Goal: Transaction & Acquisition: Obtain resource

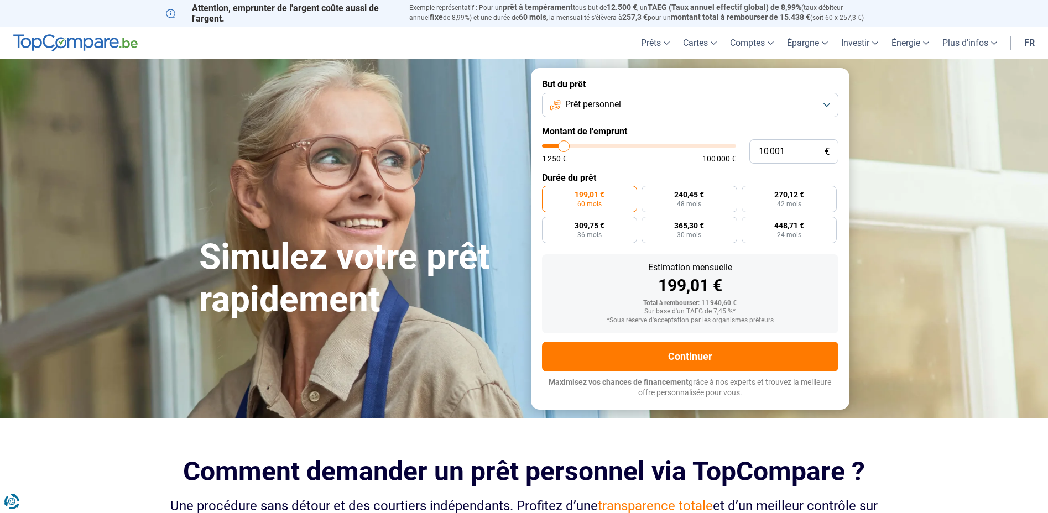
click at [611, 110] on span "Prêt personnel" at bounding box center [593, 104] width 56 height 12
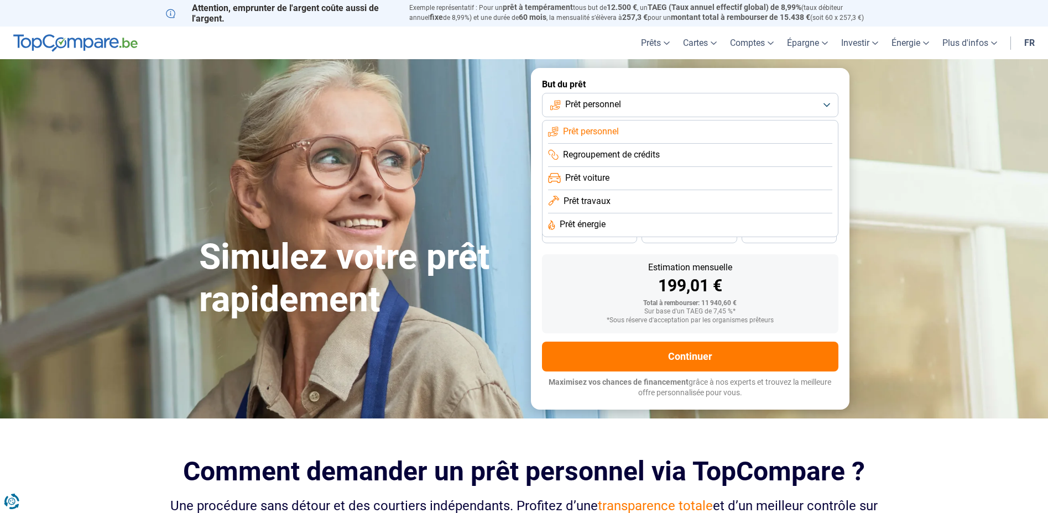
click at [602, 205] on span "Prêt travaux" at bounding box center [586, 201] width 47 height 12
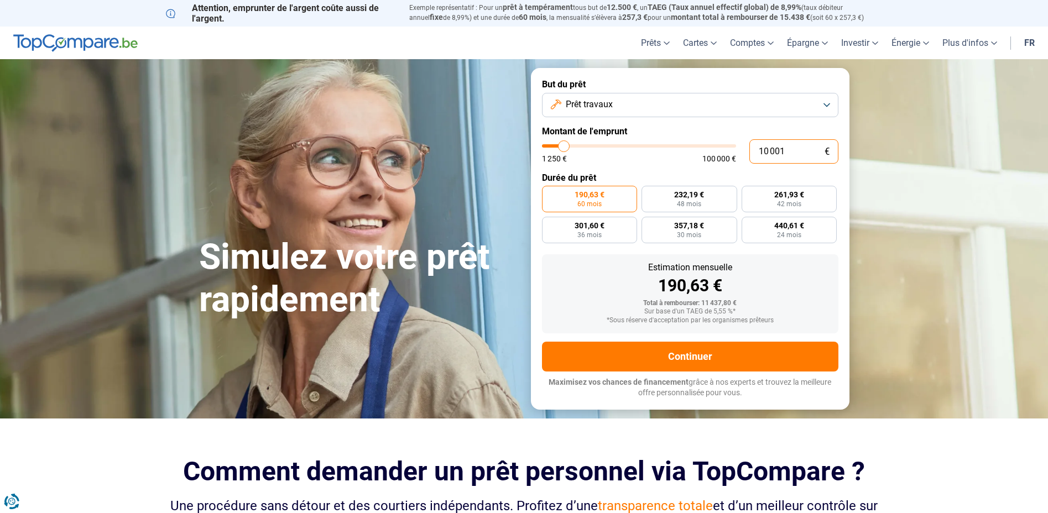
drag, startPoint x: 783, startPoint y: 151, endPoint x: 742, endPoint y: 150, distance: 41.5
click at [742, 150] on div "10 001 € 1 250 € 100 000 €" at bounding box center [690, 151] width 296 height 24
type input "1"
type input "1250"
type input "13"
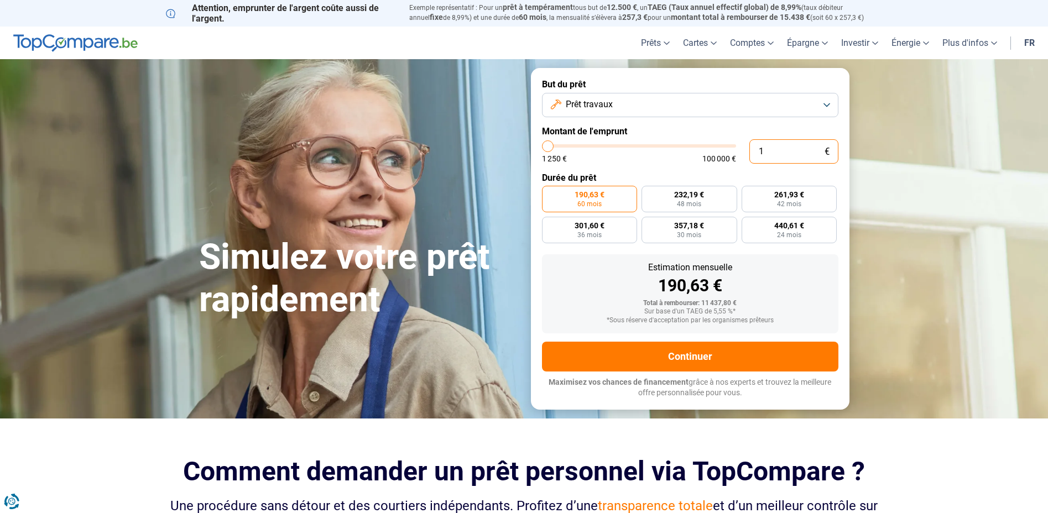
type input "1250"
type input "130"
type input "1250"
type input "1 300"
type input "1250"
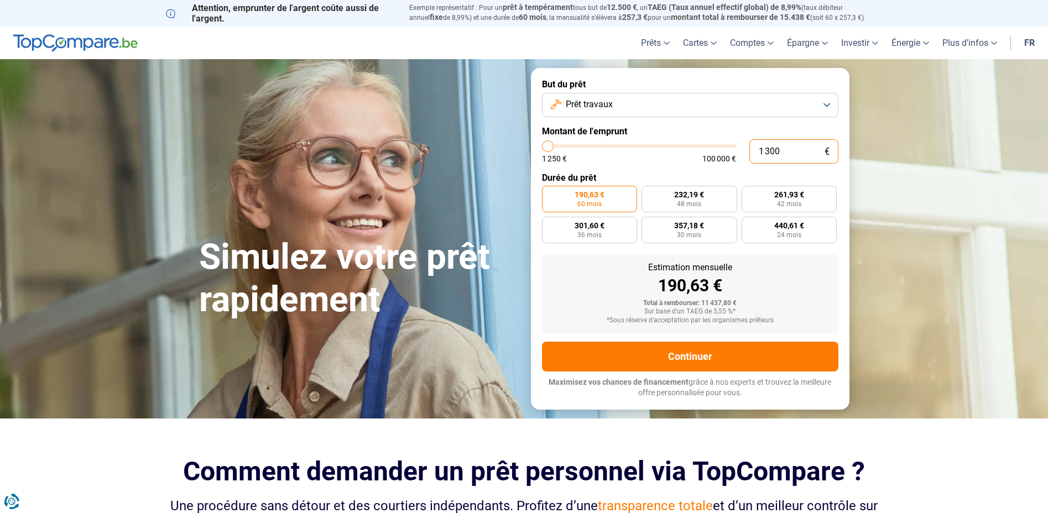
type input "13 000"
type input "13000"
type input "13 000"
click at [769, 281] on div "190,63 €" at bounding box center [690, 286] width 279 height 17
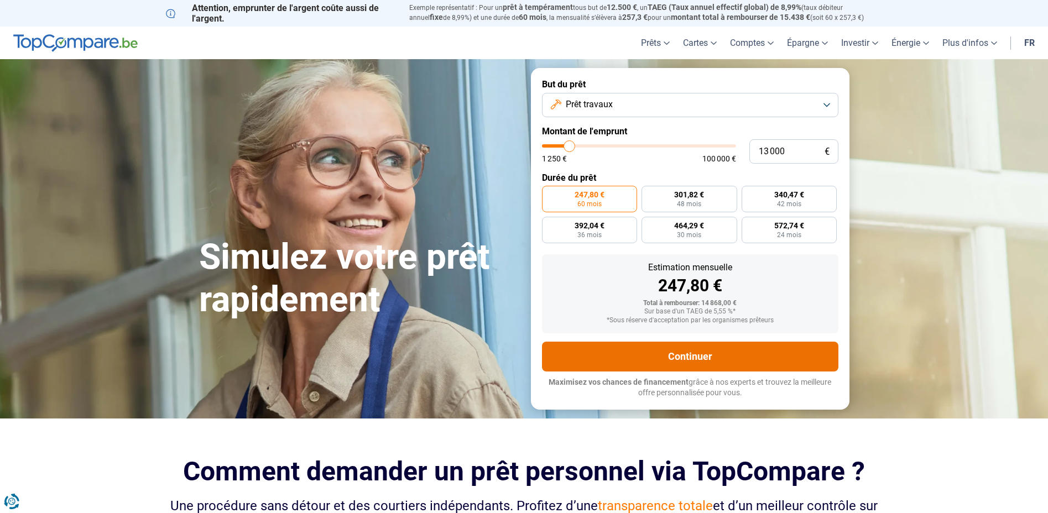
click at [670, 346] on button "Continuer" at bounding box center [690, 357] width 296 height 30
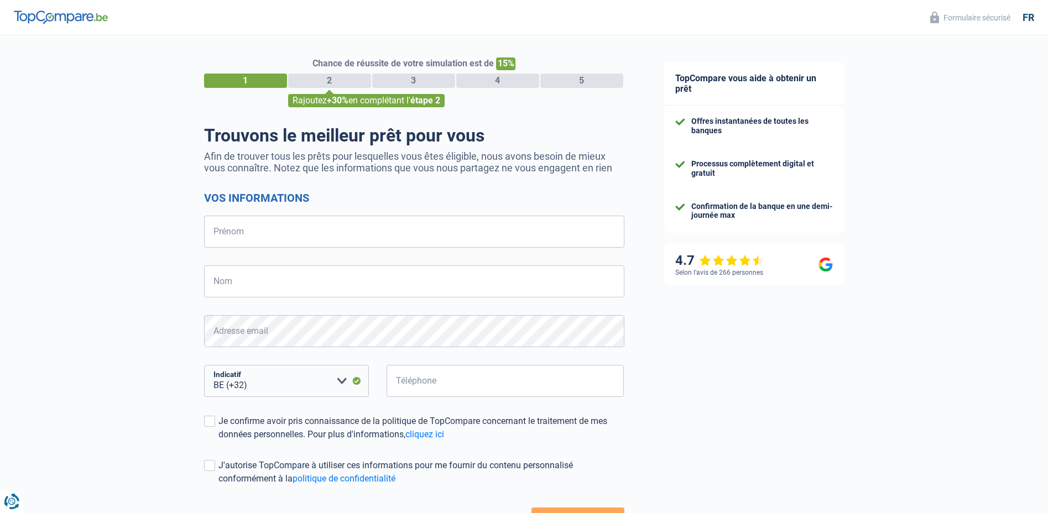
select select "32"
click at [239, 229] on input "Prénom" at bounding box center [414, 232] width 420 height 32
type input "Grégory"
type input "Chapelain"
type input "471376534"
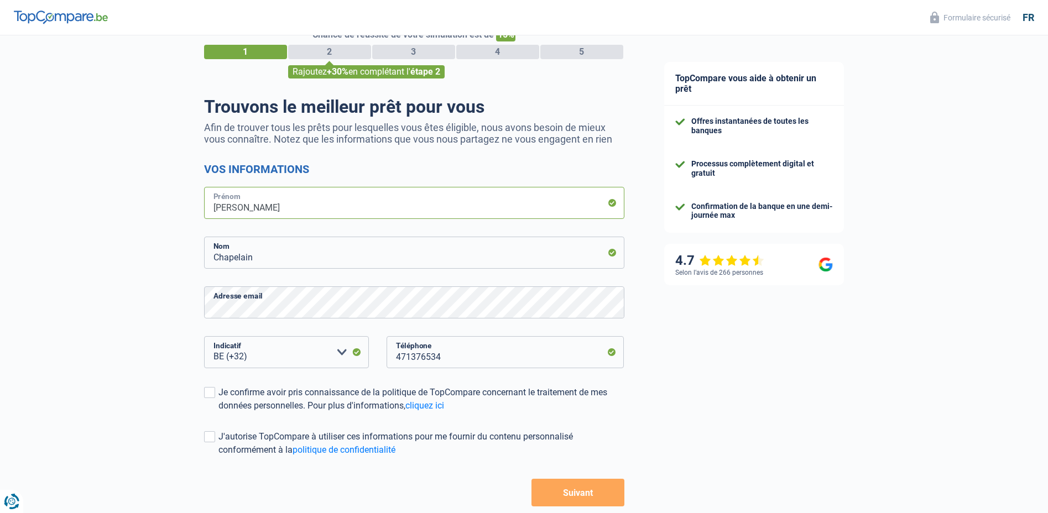
scroll to position [55, 0]
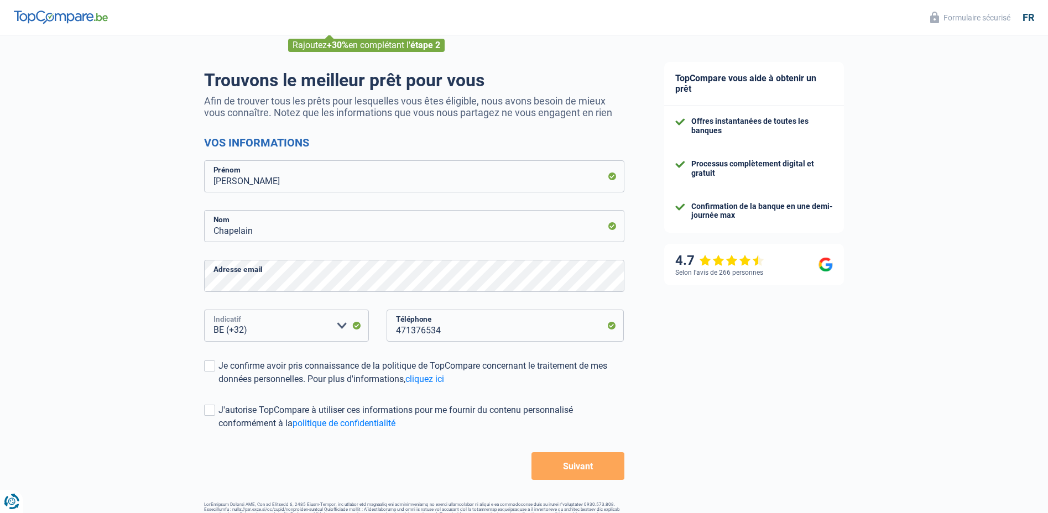
click at [283, 330] on select "BE (+32) LU (+352) Veuillez sélectionner une option" at bounding box center [286, 326] width 165 height 32
click at [204, 311] on select "BE (+32) LU (+352) Veuillez sélectionner une option" at bounding box center [286, 326] width 165 height 32
click at [232, 367] on div "Je confirme avoir pris connaissance de la politique de TopCompare concernant le…" at bounding box center [421, 372] width 406 height 27
click at [218, 386] on input "Je confirme avoir pris connaissance de la politique de TopCompare concernant le…" at bounding box center [218, 386] width 0 height 0
click at [234, 411] on div "J'autorise TopCompare à utiliser ces informations pour me fournir du contenu pe…" at bounding box center [421, 417] width 406 height 27
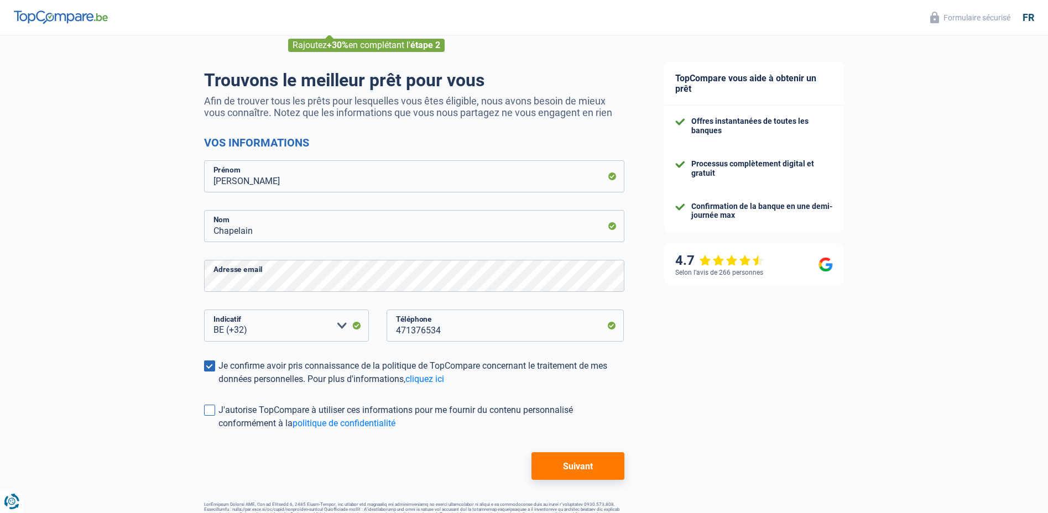
click at [218, 430] on input "J'autorise TopCompare à utiliser ces informations pour me fournir du contenu pe…" at bounding box center [218, 430] width 0 height 0
click at [552, 459] on button "Suivant" at bounding box center [577, 466] width 92 height 28
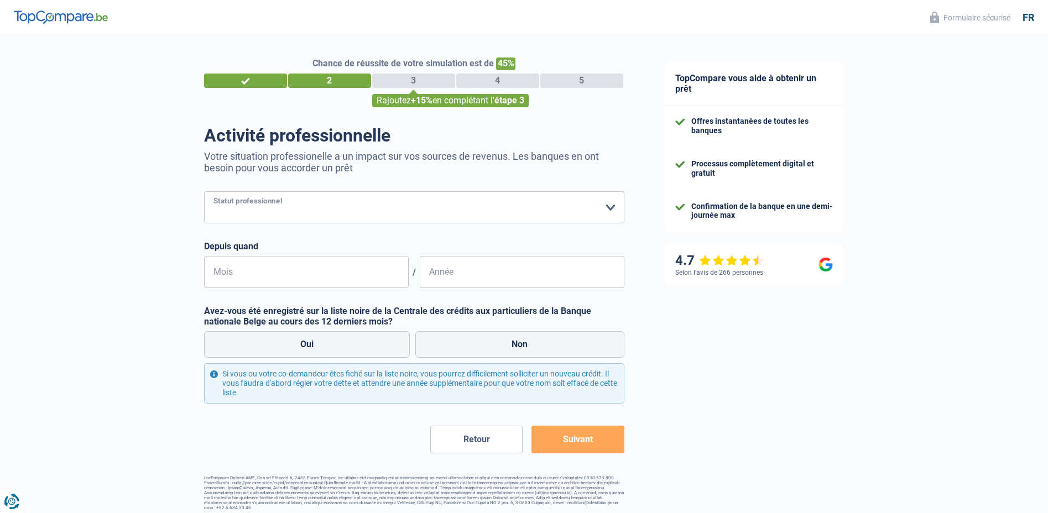
click at [332, 212] on select "Ouvrier Employé privé Employé public Invalide Indépendant Pensionné Chômeur Mut…" at bounding box center [414, 207] width 420 height 32
select select "publicEmployee"
click at [204, 192] on select "Ouvrier Employé privé Employé public Invalide Indépendant Pensionné Chômeur Mut…" at bounding box center [414, 207] width 420 height 32
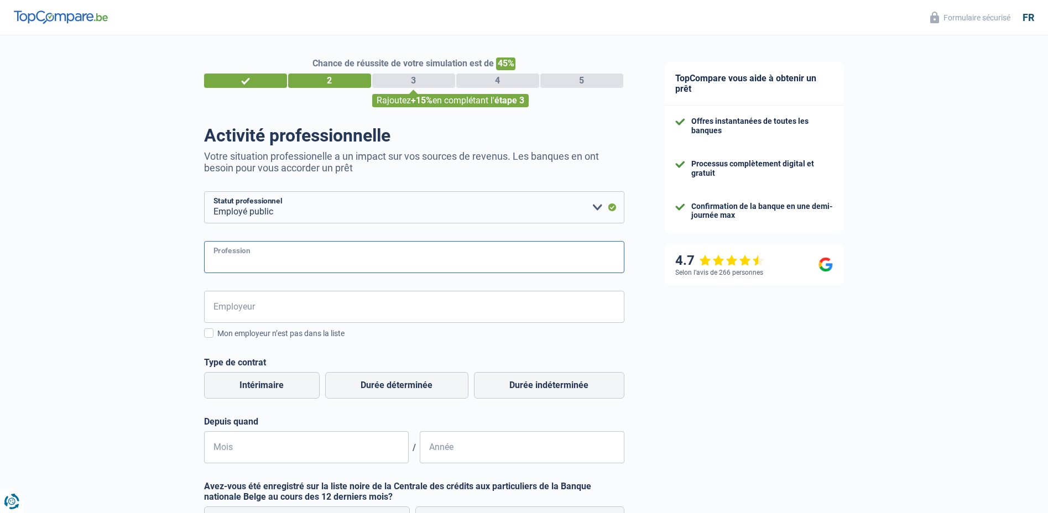
click at [262, 253] on input "Profession" at bounding box center [414, 257] width 420 height 32
type input "Magasinier"
click at [259, 312] on input "Employeur" at bounding box center [414, 307] width 420 height 32
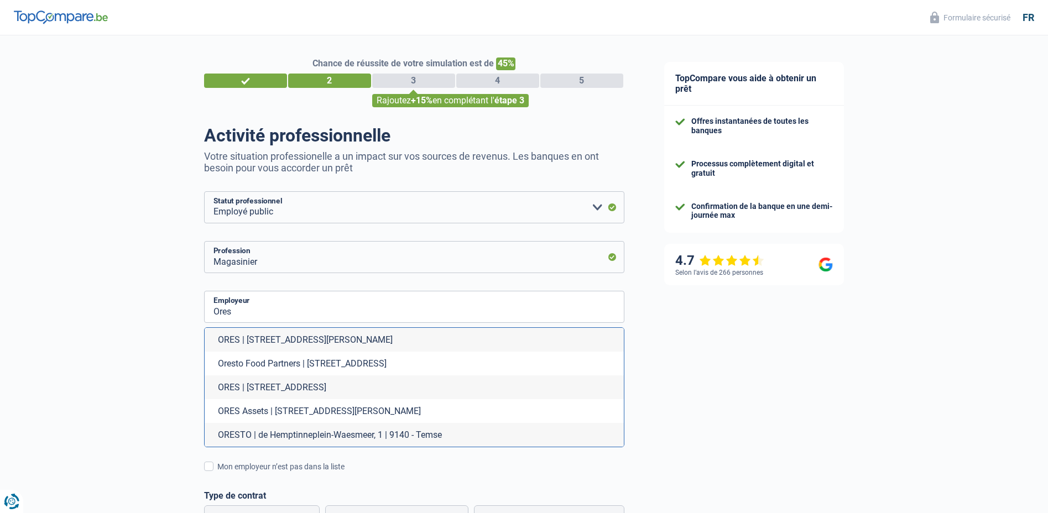
click at [256, 342] on li "ORES | Avenue Jean Mermoz, 14 | 6041 - Charleroi" at bounding box center [414, 340] width 419 height 24
type input "ORES | Avenue Jean Mermoz, 14 | 6041 - Charleroi"
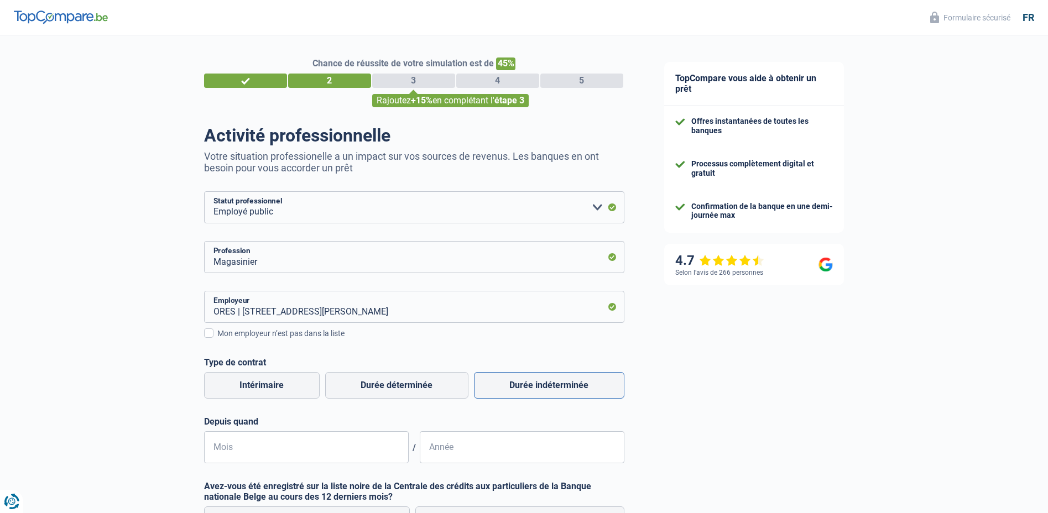
click at [505, 394] on label "Durée indéterminée" at bounding box center [549, 385] width 150 height 27
click at [505, 394] on input "Durée indéterminée" at bounding box center [549, 385] width 150 height 27
radio input "true"
click at [311, 452] on input "Mois" at bounding box center [306, 447] width 205 height 32
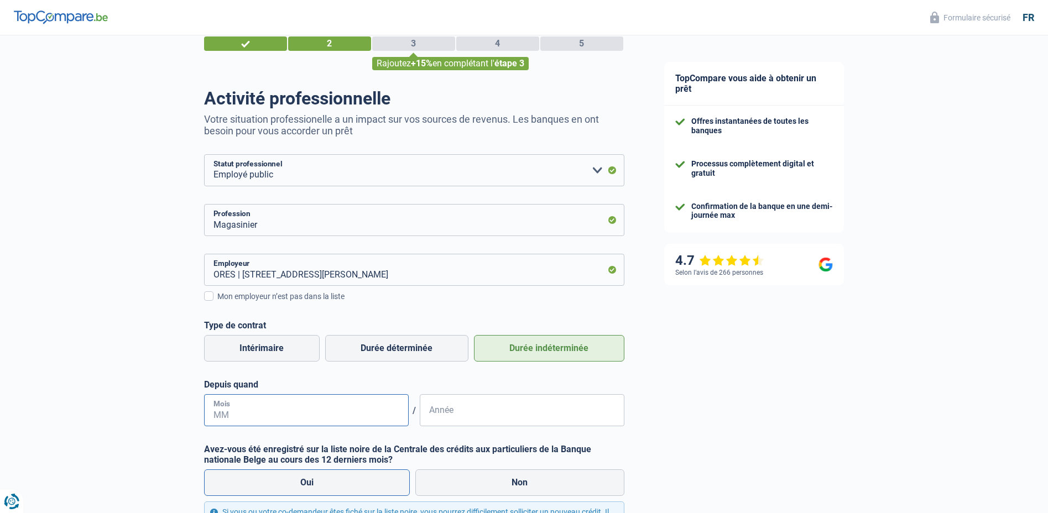
scroll to position [111, 0]
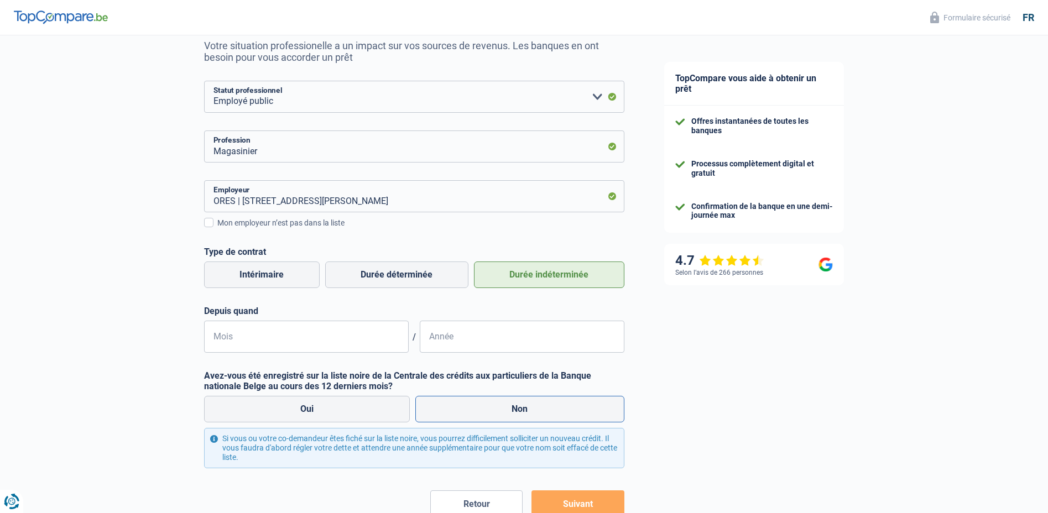
click at [472, 412] on label "Non" at bounding box center [519, 409] width 209 height 27
click at [472, 412] on input "Non" at bounding box center [519, 409] width 209 height 27
radio input "true"
click at [304, 334] on input "Mois" at bounding box center [306, 337] width 205 height 32
type input "07"
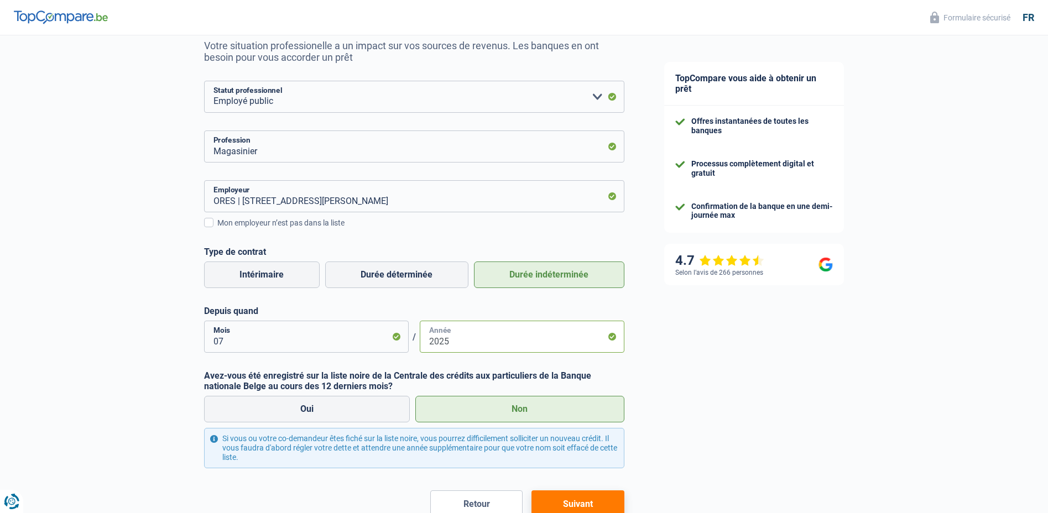
type input "2025"
click at [710, 410] on div "TopCompare vous aide à obtenir un prêt Offres instantanées de toutes les banque…" at bounding box center [846, 254] width 404 height 659
click at [586, 500] on button "Suivant" at bounding box center [577, 504] width 92 height 28
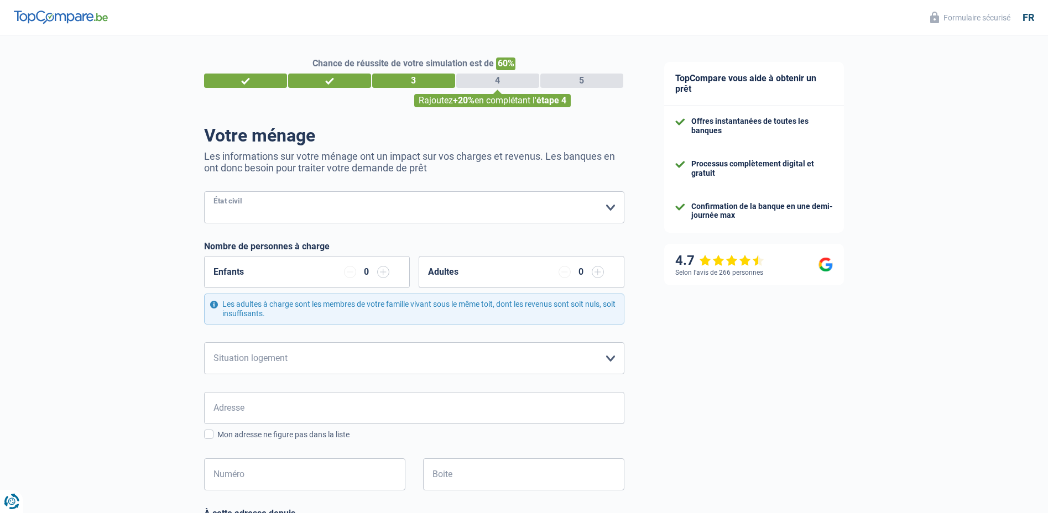
click at [239, 216] on select "Célibataire Marié(e) Cohabitant(e) légal(e) Divorcé(e) Veuf(ve) Séparé (de fait…" at bounding box center [414, 207] width 420 height 32
select select "single"
click at [204, 192] on select "Célibataire Marié(e) Cohabitant(e) légal(e) Divorcé(e) Veuf(ve) Séparé (de fait…" at bounding box center [414, 207] width 420 height 32
click at [304, 264] on div "Enfants 0" at bounding box center [307, 272] width 206 height 32
click at [379, 274] on input "button" at bounding box center [383, 272] width 12 height 12
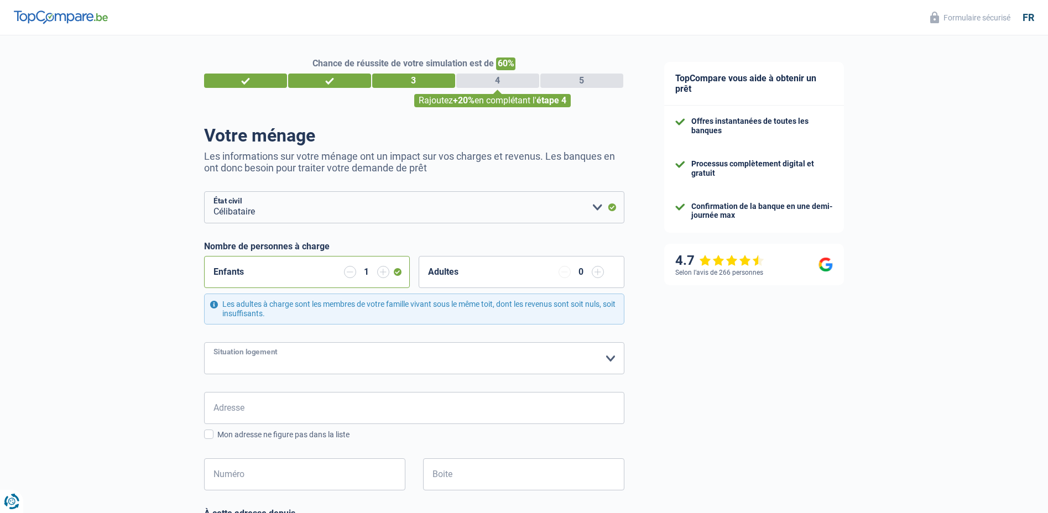
click at [302, 358] on select "Locataire Propriétaire avec prêt hypothécaire Propriétaire sans prêt hypothécai…" at bounding box center [414, 358] width 420 height 32
select select "ownerWithMortgage"
click at [204, 343] on select "Locataire Propriétaire avec prêt hypothécaire Propriétaire sans prêt hypothécai…" at bounding box center [414, 358] width 420 height 32
click at [295, 400] on input "Adresse" at bounding box center [414, 408] width 420 height 32
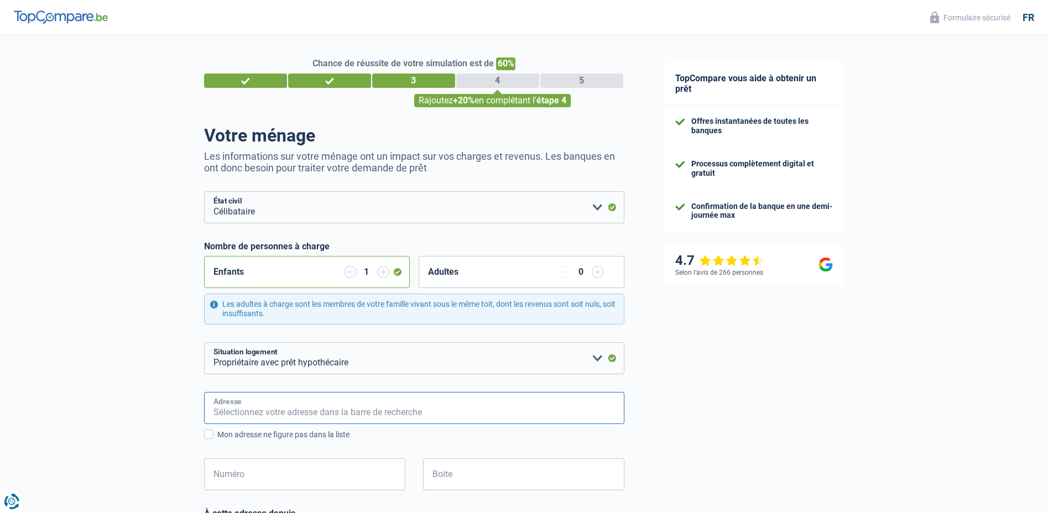
type input "Grand'rue de Saint-Vaast 13"
type input "Belgique"
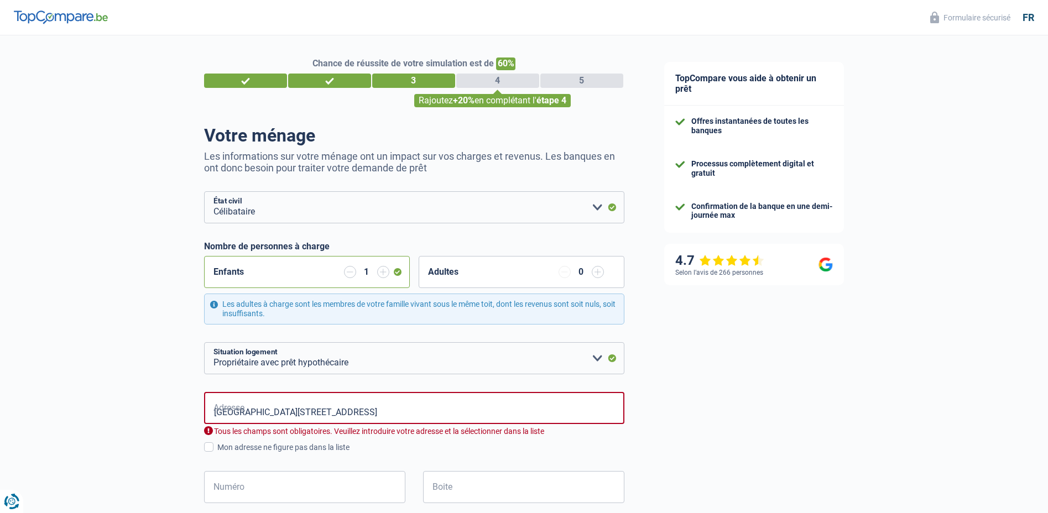
type input "Belgique"
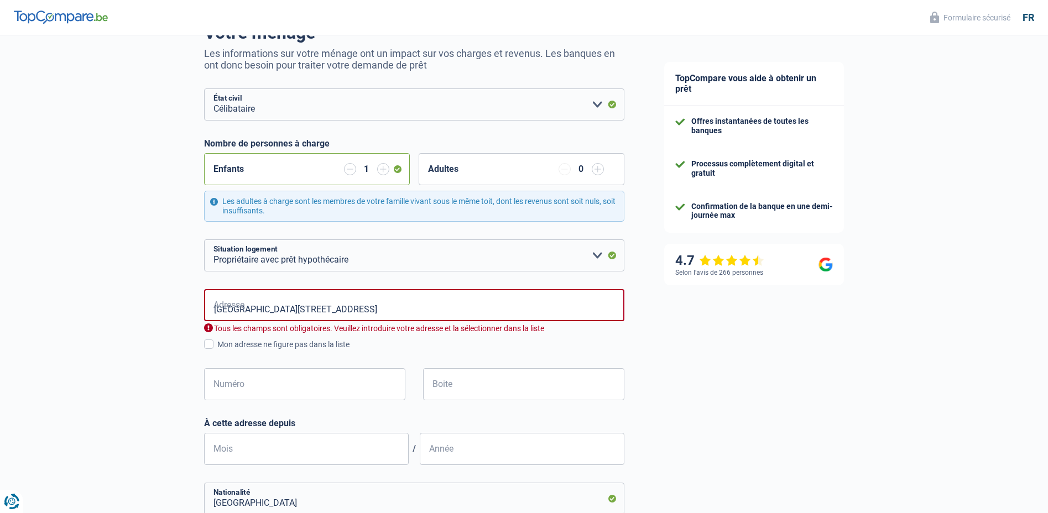
scroll to position [111, 0]
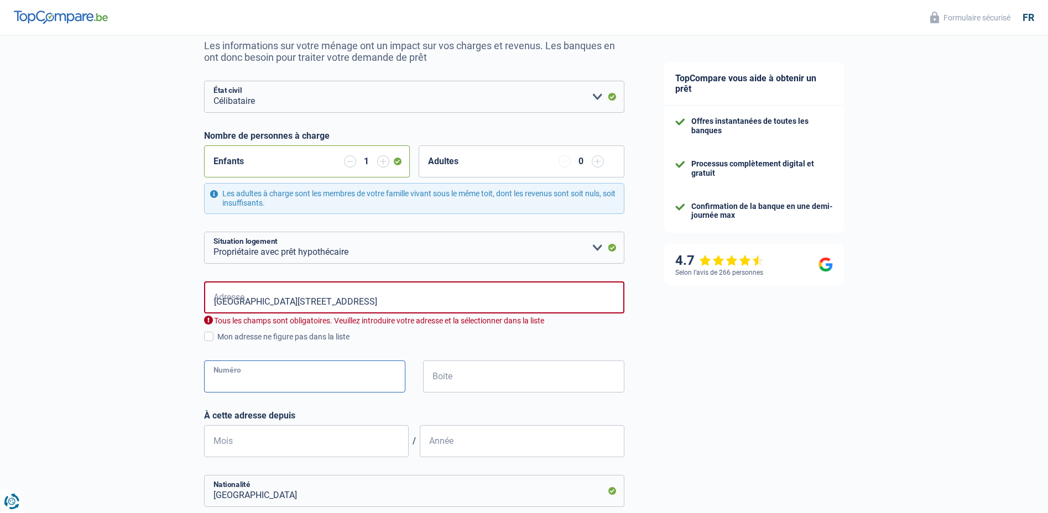
click at [296, 375] on input "Numéro" at bounding box center [304, 376] width 201 height 32
type input "13"
click at [344, 297] on input "Grand'rue de Saint-Vaast 13" at bounding box center [414, 297] width 420 height 32
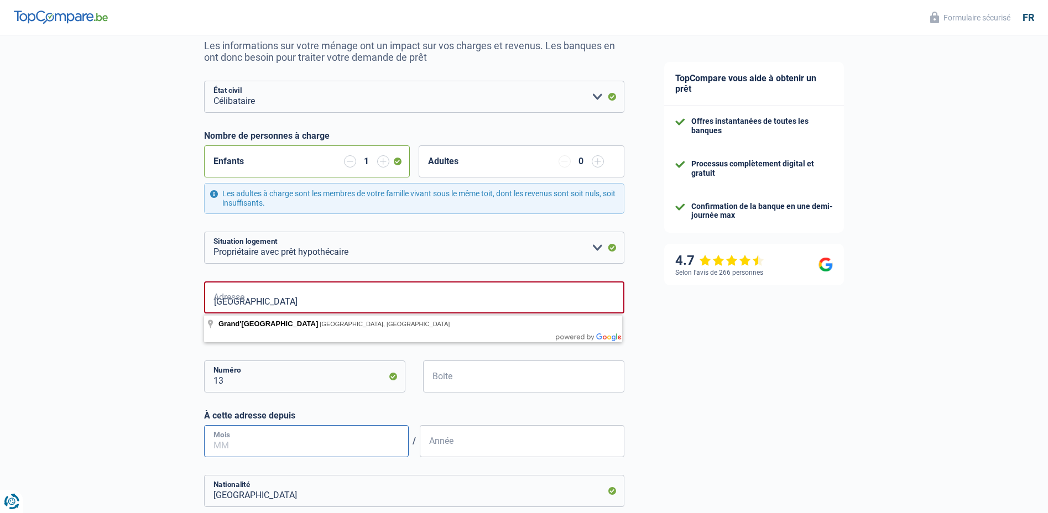
click at [304, 443] on input "Mois" at bounding box center [306, 441] width 205 height 32
click at [341, 300] on input "Grand'rue de Saint-Vaast" at bounding box center [414, 297] width 420 height 32
drag, startPoint x: 350, startPoint y: 294, endPoint x: 197, endPoint y: 310, distance: 153.4
click at [197, 310] on div "Chance de réussite de votre simulation est de 60% 1 2 3 4 5 Rajoutez +20% en co…" at bounding box center [322, 350] width 644 height 860
click at [357, 292] on input "Grand'rue de Saint-Vaast" at bounding box center [414, 297] width 420 height 32
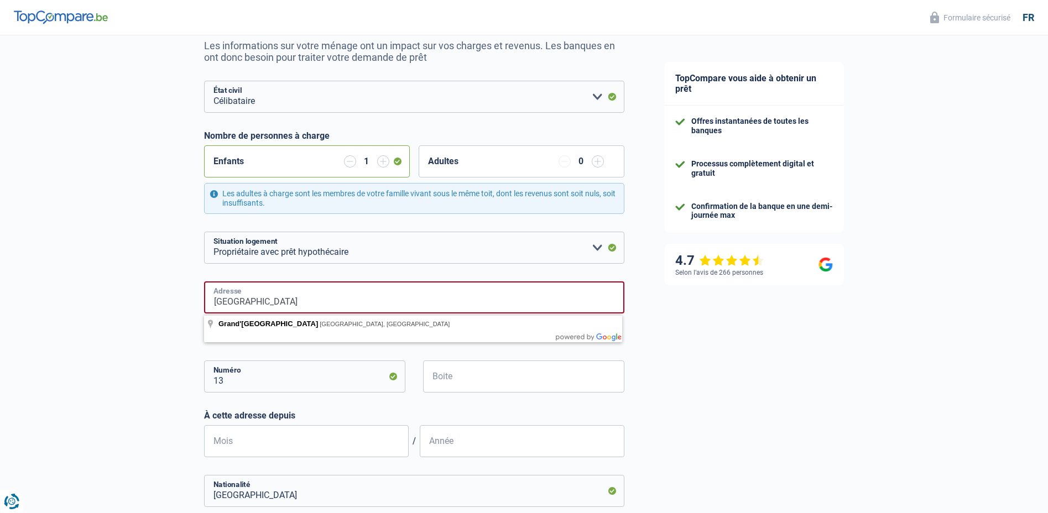
click at [353, 301] on input "Grand'rue de Saint-Vaast" at bounding box center [414, 297] width 420 height 32
type input "Grand'Rue de Saint-Vaast, 7100, La Louvière, BE"
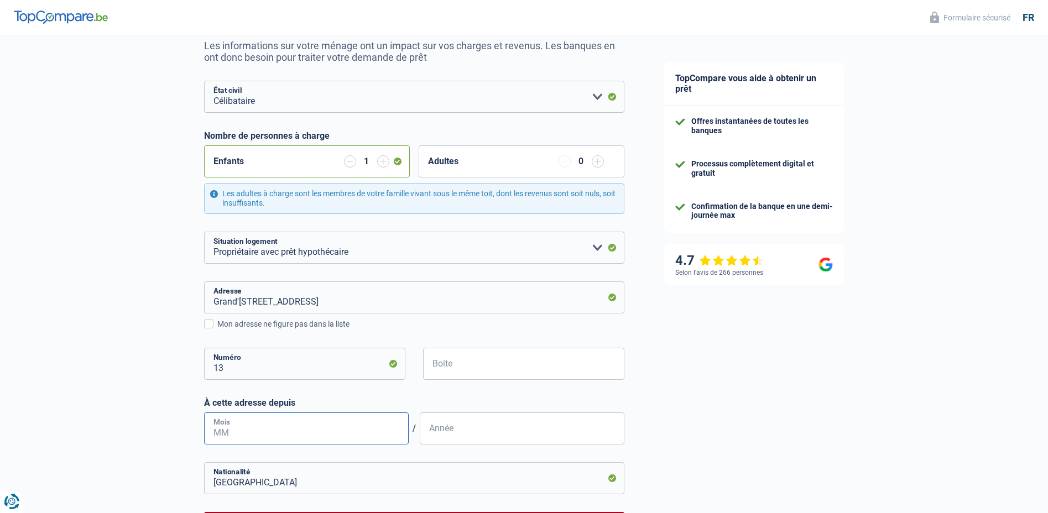
click at [281, 425] on input "Mois" at bounding box center [306, 428] width 205 height 32
type input "08"
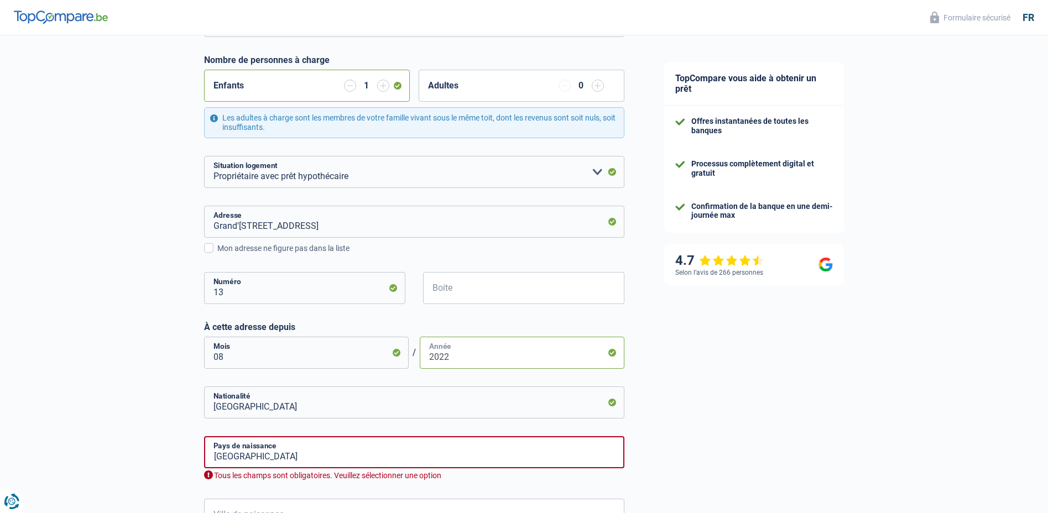
scroll to position [221, 0]
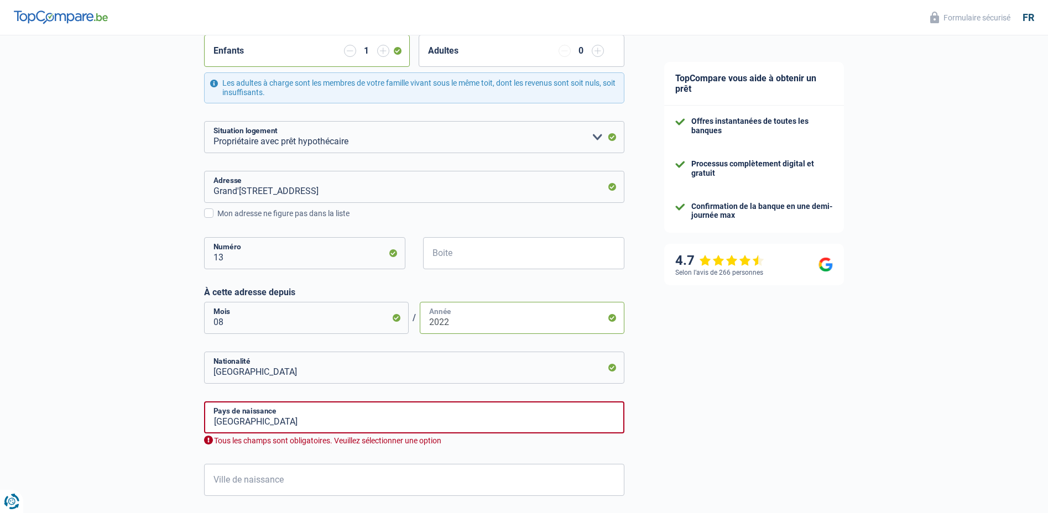
type input "2022"
click at [169, 454] on div "Chance de réussite de votre simulation est de 60% 1 2 3 4 5 Rajoutez +20% en co…" at bounding box center [322, 233] width 644 height 847
click at [301, 423] on input "Belgique" at bounding box center [414, 417] width 420 height 32
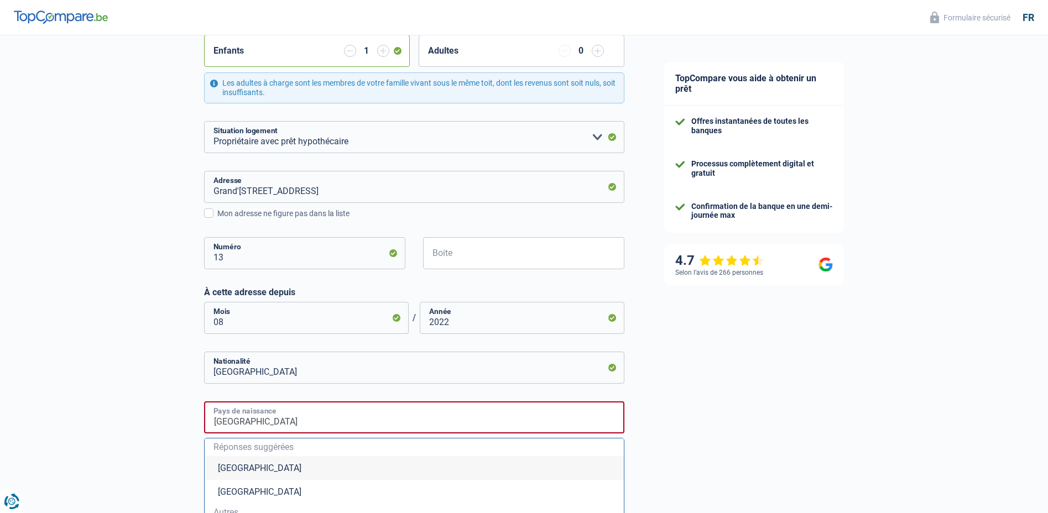
drag, startPoint x: 301, startPoint y: 423, endPoint x: 280, endPoint y: 421, distance: 21.1
click at [280, 421] on input "Belgique" at bounding box center [414, 417] width 420 height 32
click at [236, 461] on li "Belgique" at bounding box center [414, 468] width 419 height 24
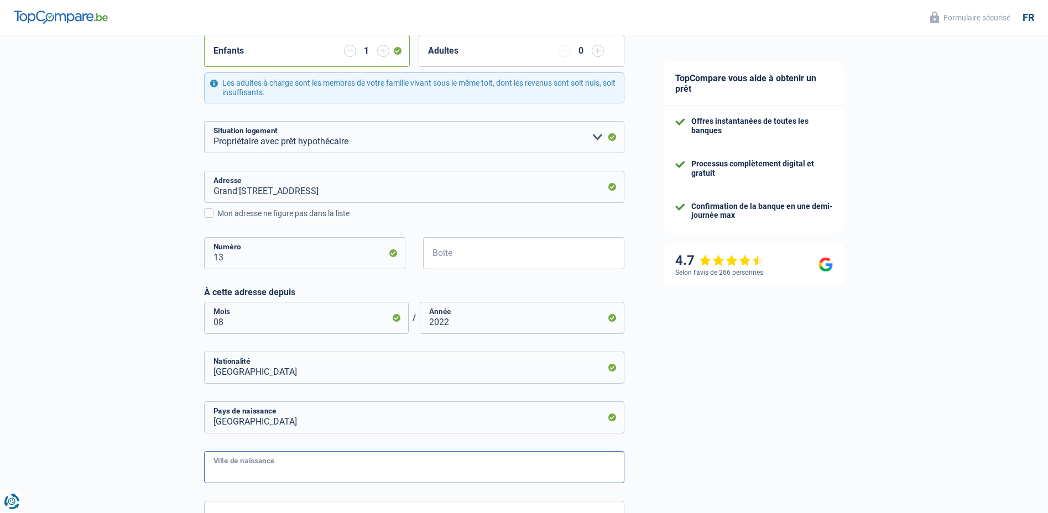
click at [229, 472] on input "Ville de naissance" at bounding box center [414, 467] width 420 height 32
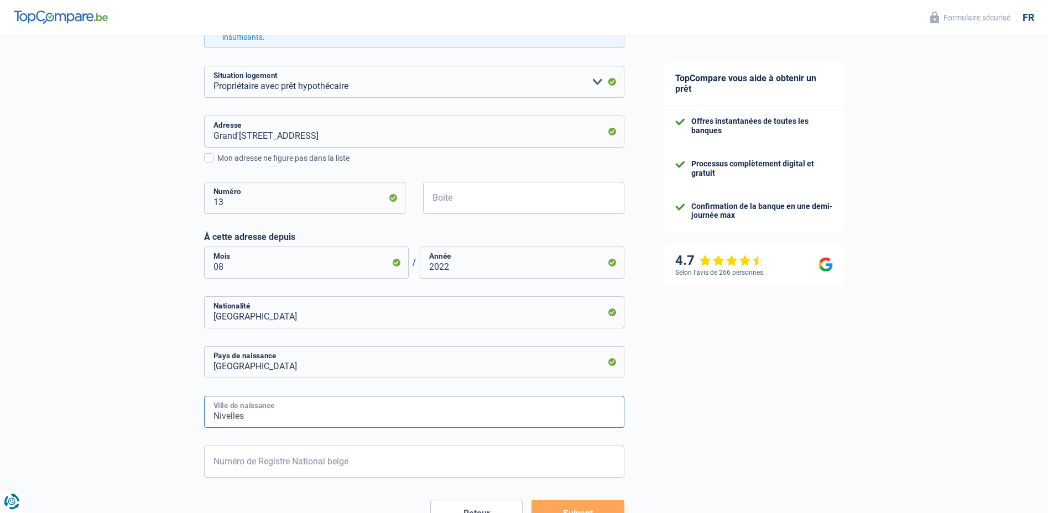
type input "Nivelles"
click at [210, 460] on input "Numéro de Registre National belge" at bounding box center [414, 462] width 420 height 32
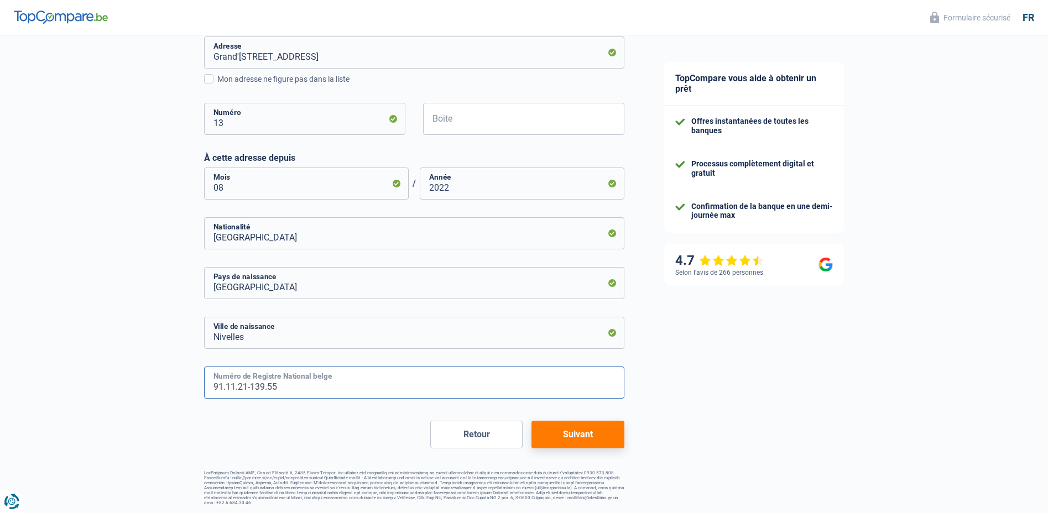
scroll to position [356, 0]
type input "91.11.21-139.55"
click at [541, 427] on button "Suivant" at bounding box center [577, 434] width 92 height 28
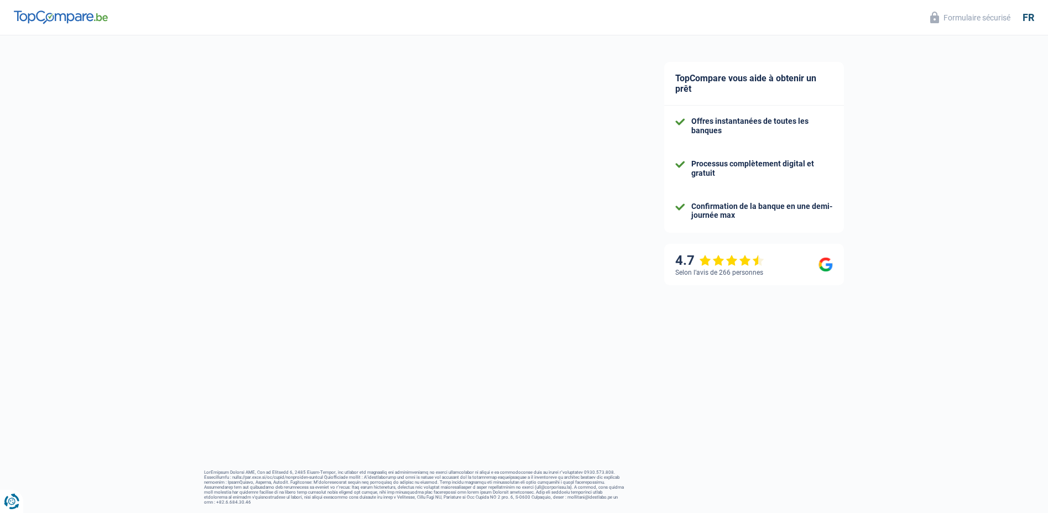
select select "familyAllowances"
select select "netSalary"
select select "mealVouchers"
select select "mortgage"
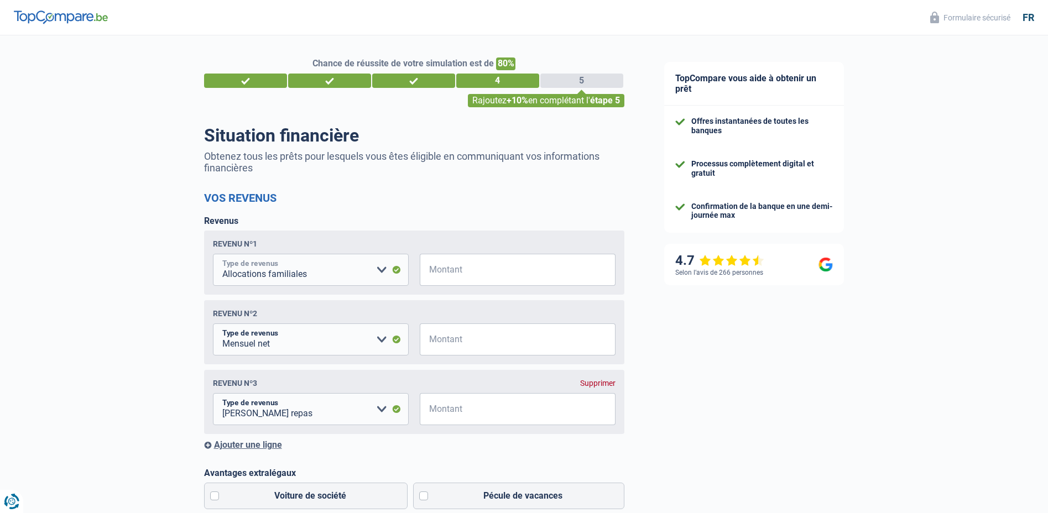
click at [265, 271] on select "Allocation d'handicap Allocations chômage Allocations familiales Chèques repas …" at bounding box center [311, 270] width 196 height 32
click at [249, 271] on select "Allocation d'handicap Allocations chômage Allocations familiales Chèques repas …" at bounding box center [311, 270] width 196 height 32
select select "netSalary"
click at [213, 255] on select "Allocation d'handicap Allocations chômage Allocations familiales Chèques repas …" at bounding box center [311, 270] width 196 height 32
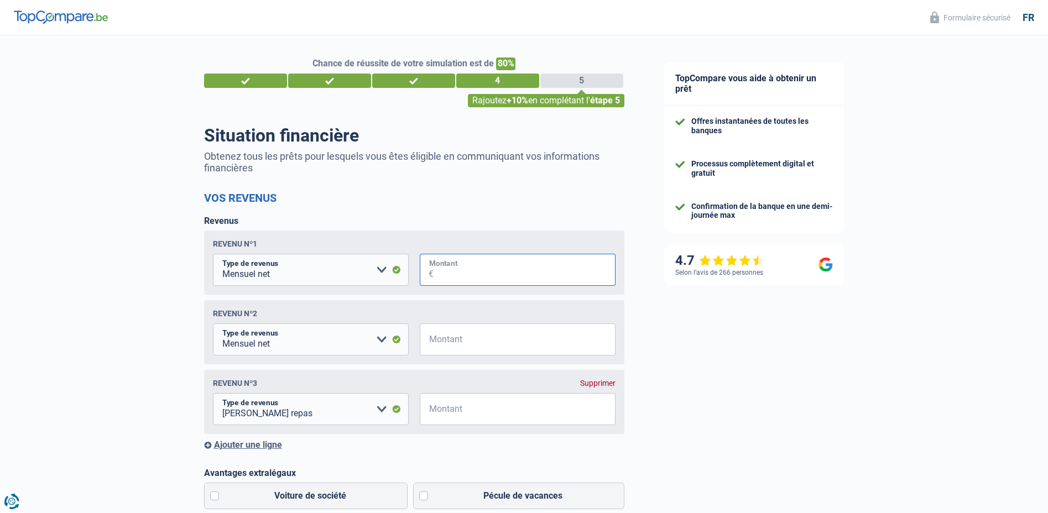
click at [459, 271] on input "Montant" at bounding box center [524, 270] width 182 height 32
type input "2.200"
click at [341, 346] on select "Allocation d'handicap Allocations chômage Allocations familiales Chèques repas …" at bounding box center [311, 339] width 196 height 32
select select "mealVouchers"
click at [213, 326] on select "Allocation d'handicap Allocations chômage Allocations familiales Chèques repas …" at bounding box center [311, 339] width 196 height 32
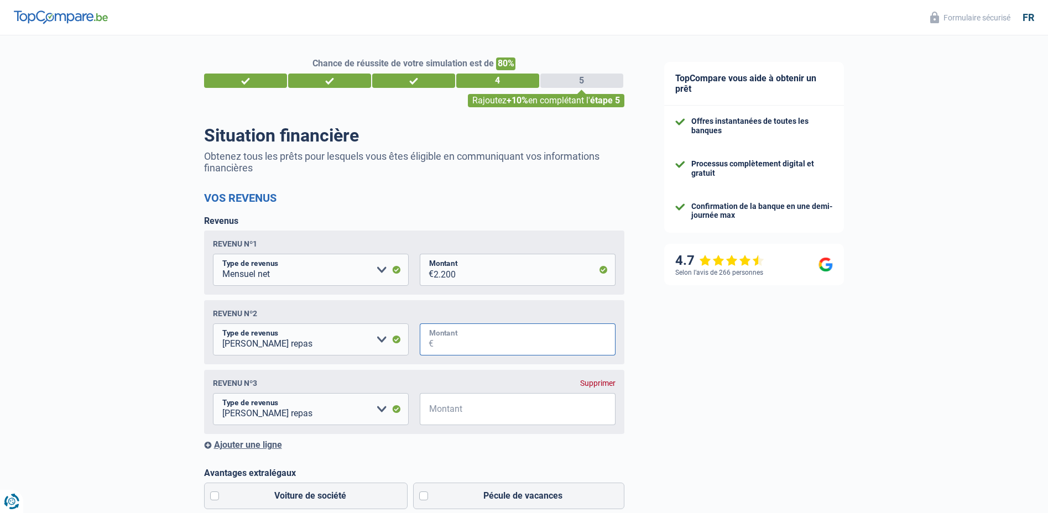
click at [445, 337] on input "Montant" at bounding box center [524, 339] width 182 height 32
type input "130"
click at [292, 410] on select "Allocation d'handicap Allocations chômage Allocations familiales Chèques repas …" at bounding box center [311, 409] width 196 height 32
select select "familyAllowances"
click at [213, 396] on select "Allocation d'handicap Allocations chômage Allocations familiales Chèques repas …" at bounding box center [311, 409] width 196 height 32
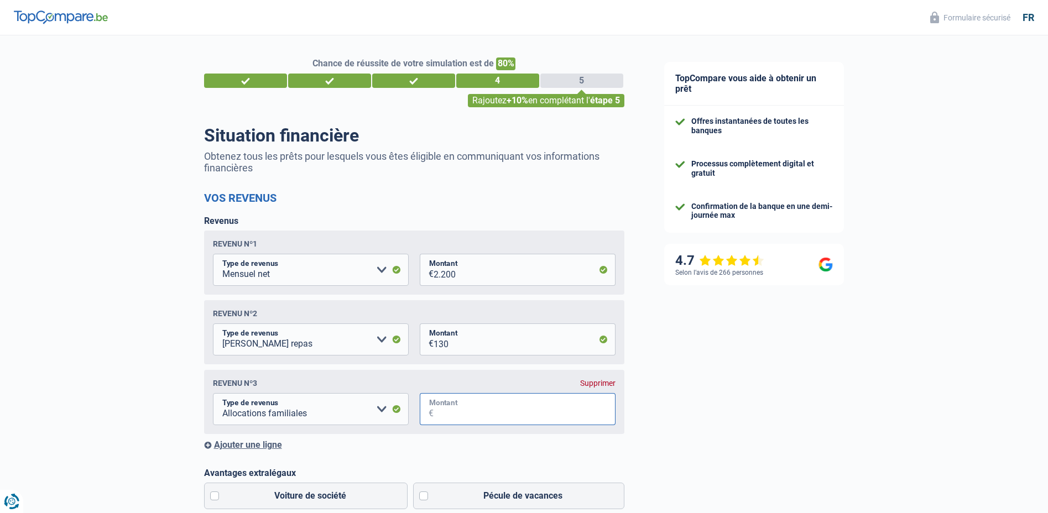
click at [455, 420] on input "Montant" at bounding box center [524, 409] width 182 height 32
type input "100"
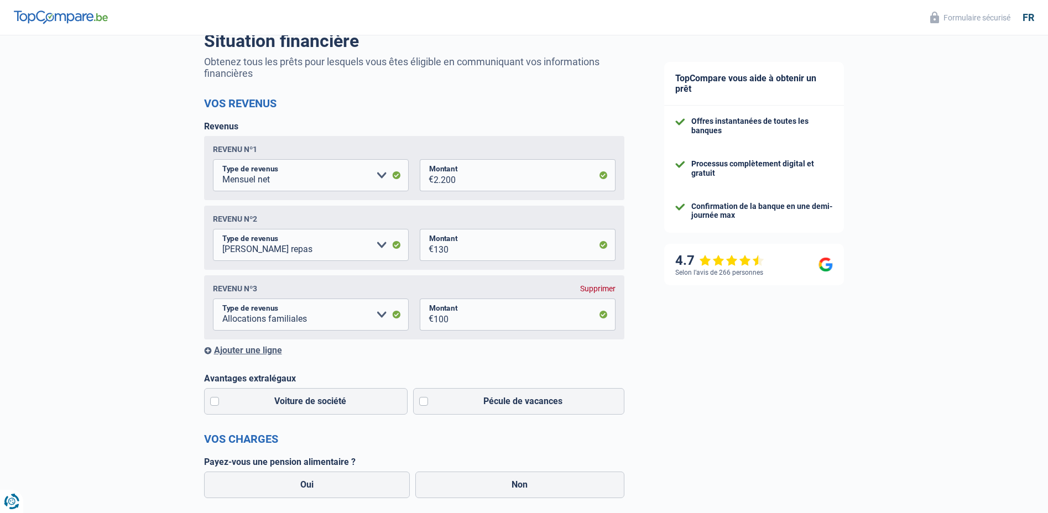
scroll to position [111, 0]
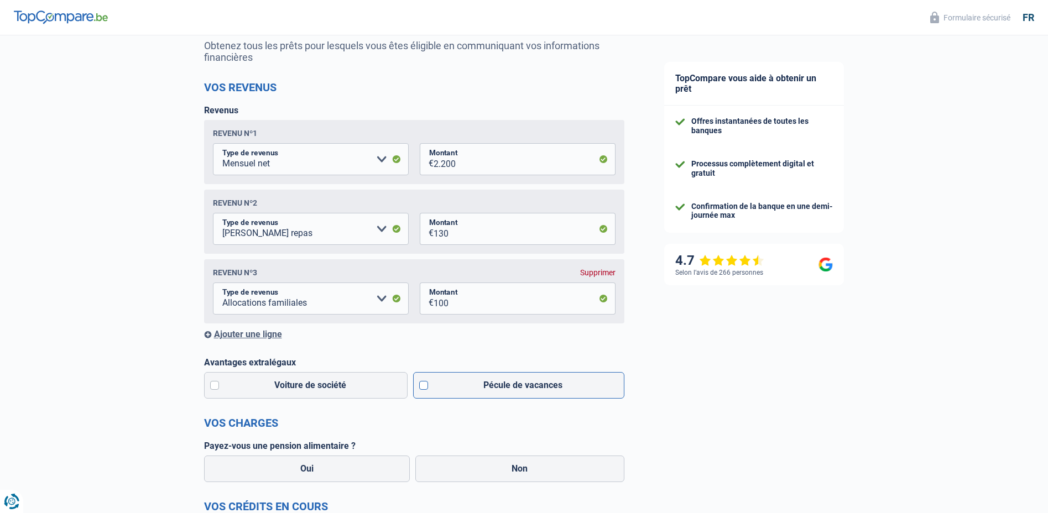
click at [478, 388] on label "Pécule de vacances" at bounding box center [518, 385] width 211 height 27
click at [478, 388] on input "Pécule de vacances" at bounding box center [518, 385] width 211 height 27
checkbox input "true"
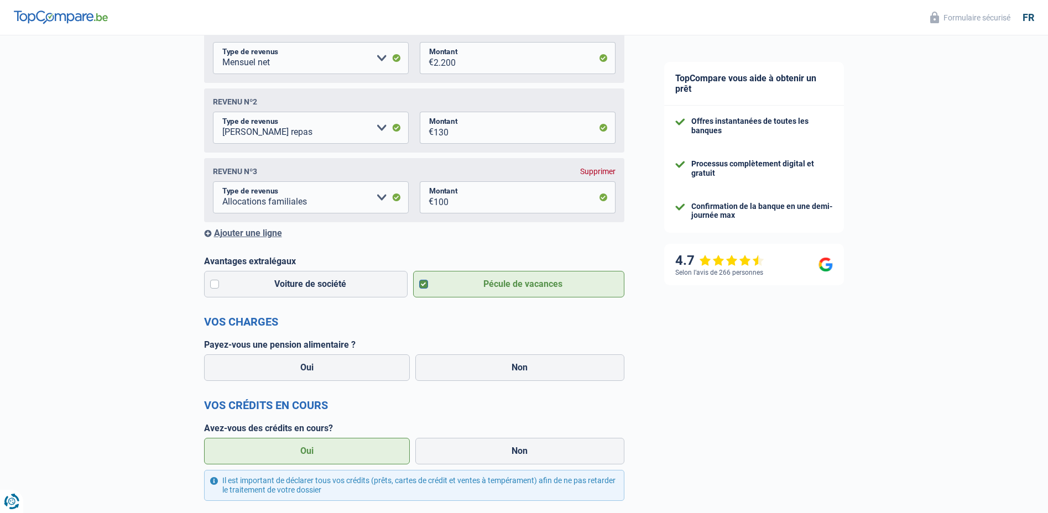
scroll to position [221, 0]
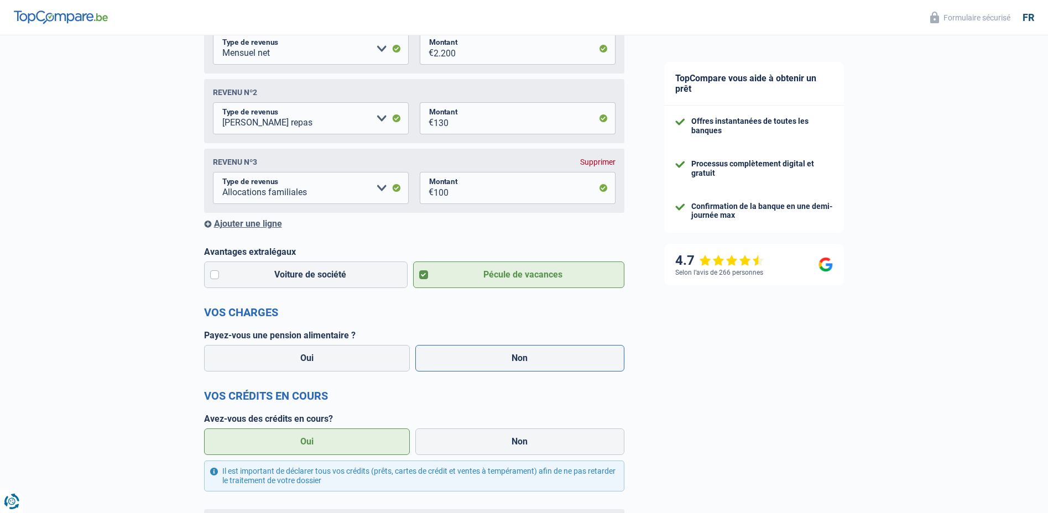
click at [485, 364] on label "Non" at bounding box center [519, 358] width 209 height 27
click at [485, 364] on input "Non" at bounding box center [519, 358] width 209 height 27
radio input "true"
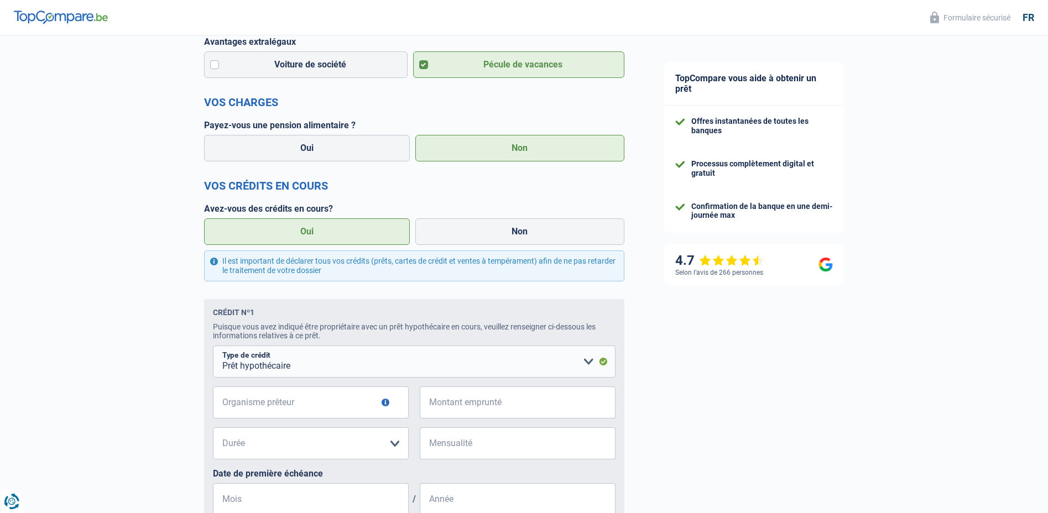
scroll to position [442, 0]
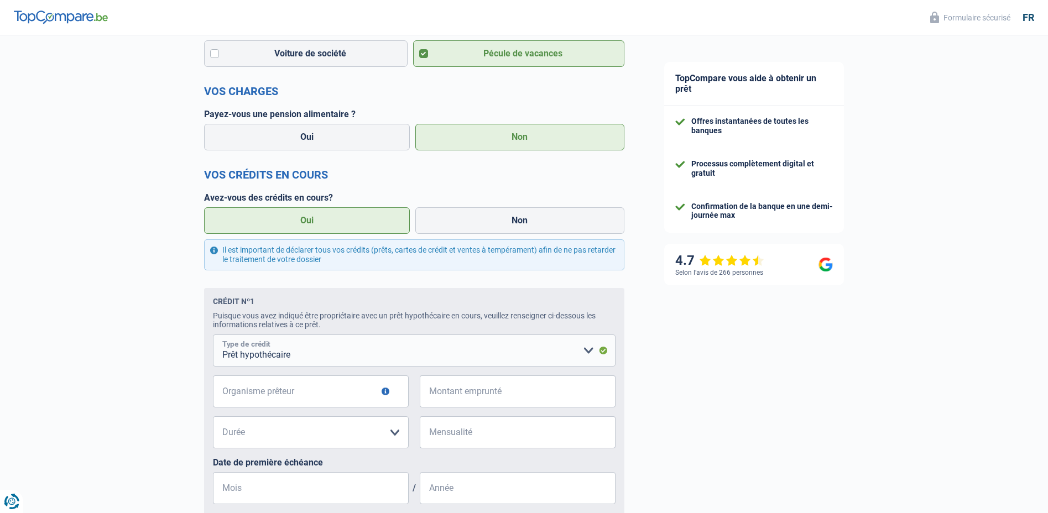
click at [287, 362] on select "Carte ou ouverture de crédit Prêt hypothécaire Vente à tempérament Prêt à tempé…" at bounding box center [414, 350] width 402 height 32
click at [271, 401] on input "Organisme prêteur" at bounding box center [311, 391] width 196 height 32
type input "BNP Parisbas"
click at [466, 396] on input "Montant emprunté" at bounding box center [524, 391] width 182 height 32
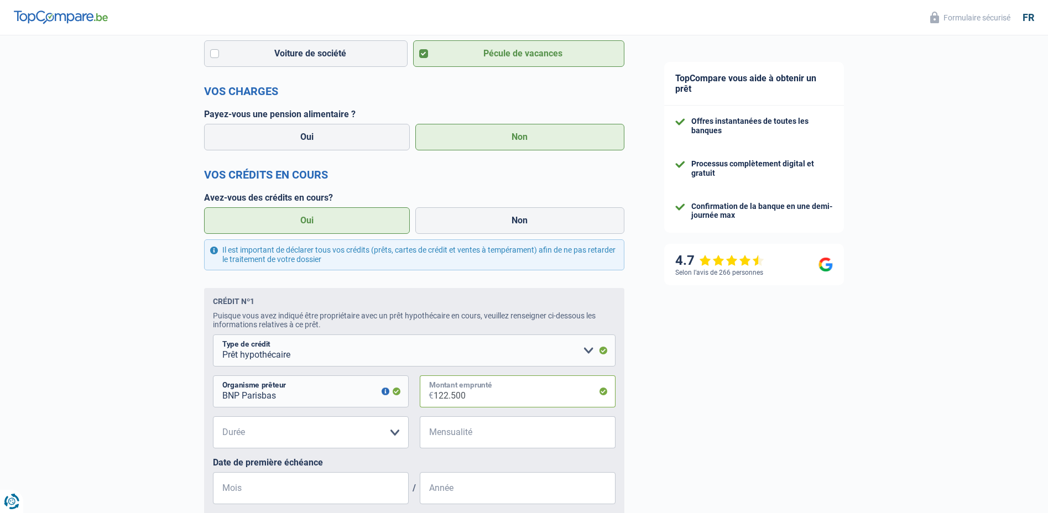
click at [505, 405] on input "122.500" at bounding box center [524, 391] width 182 height 32
type input "122.500"
click at [458, 441] on input "Mensualité" at bounding box center [524, 432] width 182 height 32
click at [291, 440] on select "120 mois 180 mois 240 mois 300 mois 360 mois 420 mois Veuillez sélectionner une…" at bounding box center [311, 432] width 196 height 32
click at [213, 420] on select "120 mois 180 mois 240 mois 300 mois 360 mois 420 mois Veuillez sélectionner une…" at bounding box center [311, 432] width 196 height 32
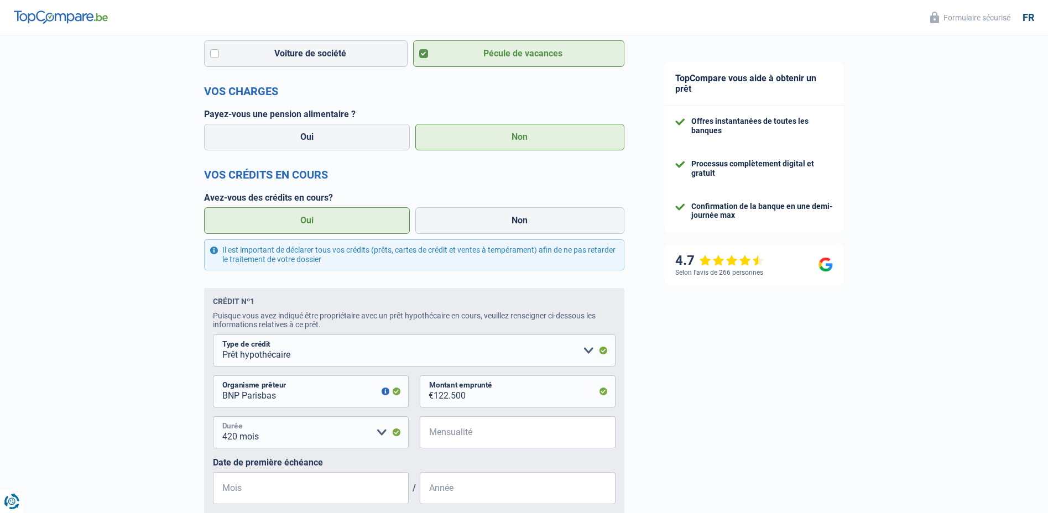
click at [398, 432] on select "120 mois 180 mois 240 mois 300 mois 360 mois 420 mois Veuillez sélectionner une…" at bounding box center [311, 432] width 196 height 32
drag, startPoint x: 336, startPoint y: 446, endPoint x: 312, endPoint y: 437, distance: 25.2
click at [329, 443] on select "120 mois 180 mois 240 mois 300 mois 360 mois 420 mois Veuillez sélectionner une…" at bounding box center [311, 432] width 196 height 32
click at [321, 440] on select "120 mois 180 mois 240 mois 300 mois 360 mois 420 mois Veuillez sélectionner une…" at bounding box center [311, 432] width 196 height 32
click at [312, 437] on select "120 mois 180 mois 240 mois 300 mois 360 mois 420 mois Veuillez sélectionner une…" at bounding box center [311, 432] width 196 height 32
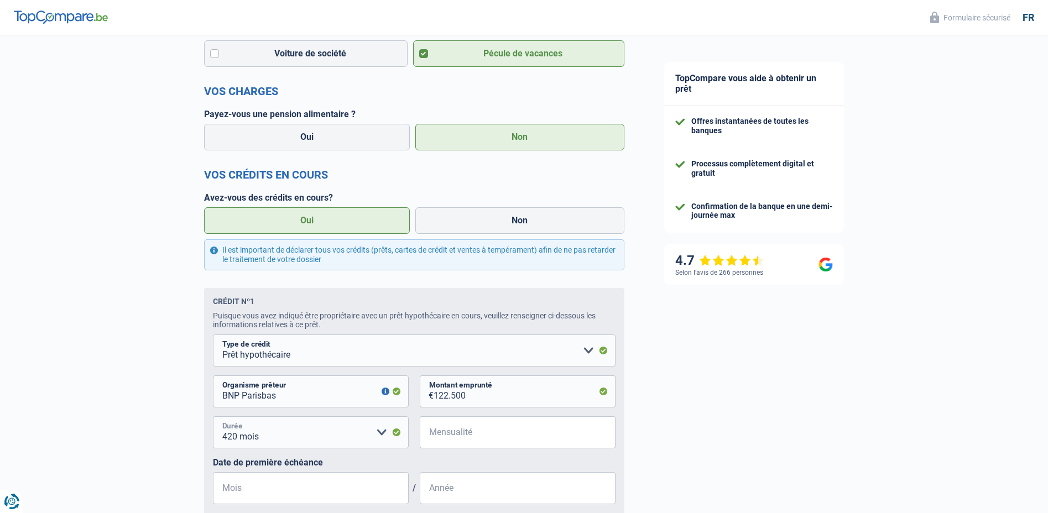
click at [312, 437] on select "120 mois 180 mois 240 mois 300 mois 360 mois 420 mois Veuillez sélectionner une…" at bounding box center [311, 432] width 196 height 32
click at [304, 470] on fieldset "Carte ou ouverture de crédit Prêt hypothécaire Vente à tempérament Prêt à tempé…" at bounding box center [414, 423] width 402 height 179
click at [310, 506] on fieldset "Carte ou ouverture de crédit Prêt hypothécaire Vente à tempérament Prêt à tempé…" at bounding box center [414, 423] width 402 height 179
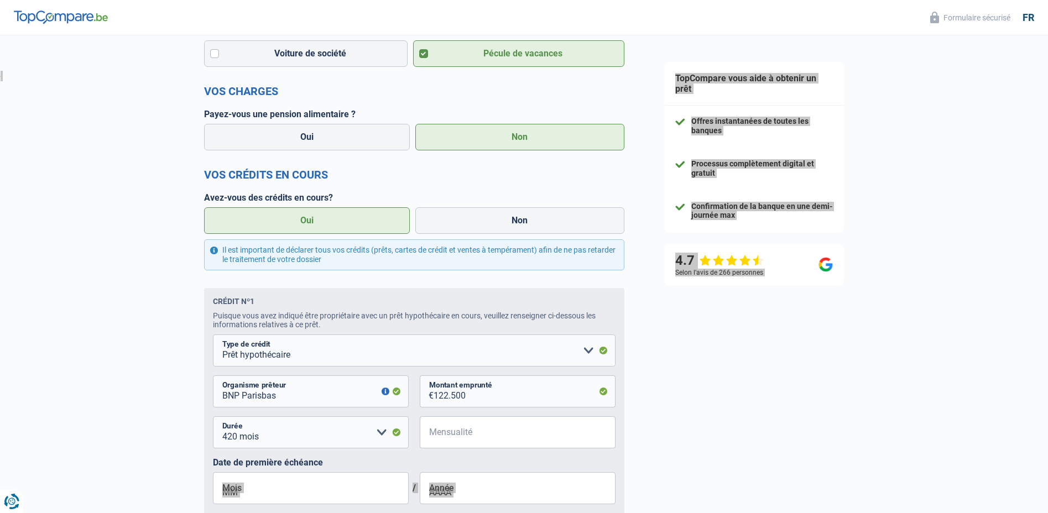
scroll to position [527, 0]
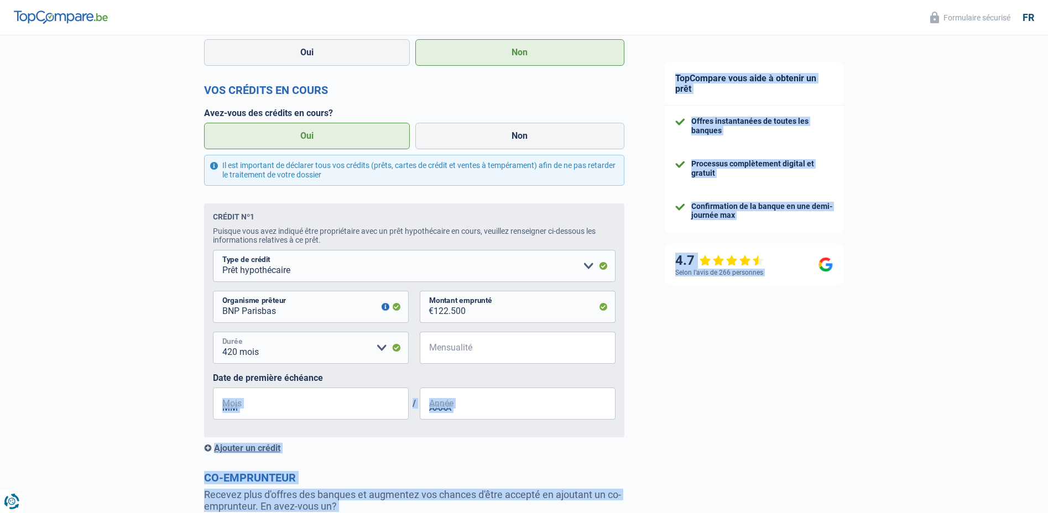
click at [384, 353] on select "120 mois 180 mois 240 mois 300 mois 360 mois 420 mois Veuillez sélectionner une…" at bounding box center [311, 348] width 196 height 32
select select "300"
click at [213, 336] on select "120 mois 180 mois 240 mois 300 mois 360 mois 420 mois Veuillez sélectionner une…" at bounding box center [311, 348] width 196 height 32
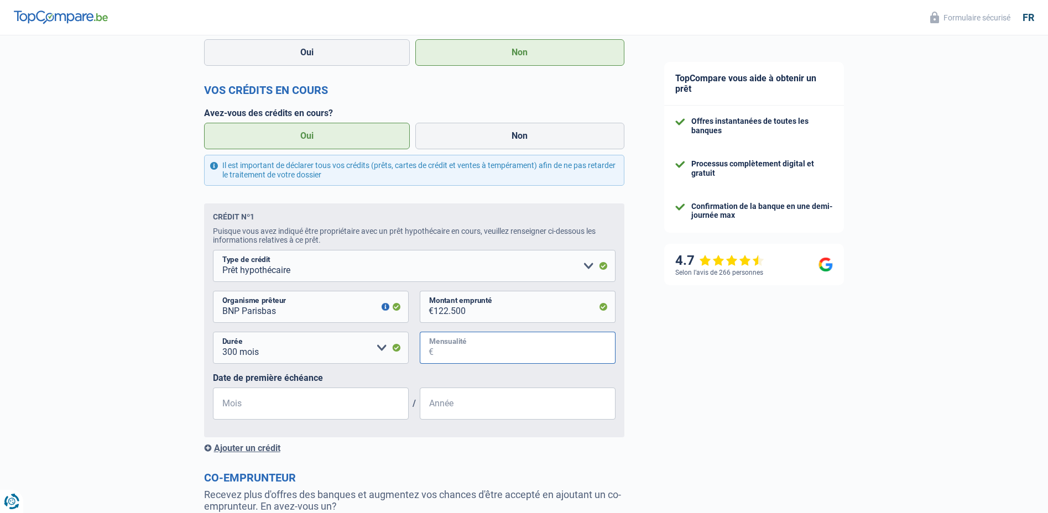
click at [447, 347] on input "Mensualité" at bounding box center [524, 348] width 182 height 32
click at [379, 349] on select "120 mois 180 mois 240 mois 300 mois 360 mois 420 mois Veuillez sélectionner une…" at bounding box center [311, 348] width 196 height 32
click at [467, 357] on input "Mensualité" at bounding box center [524, 348] width 182 height 32
click at [466, 357] on input "5" at bounding box center [524, 348] width 182 height 32
click at [466, 357] on input "7" at bounding box center [524, 348] width 182 height 32
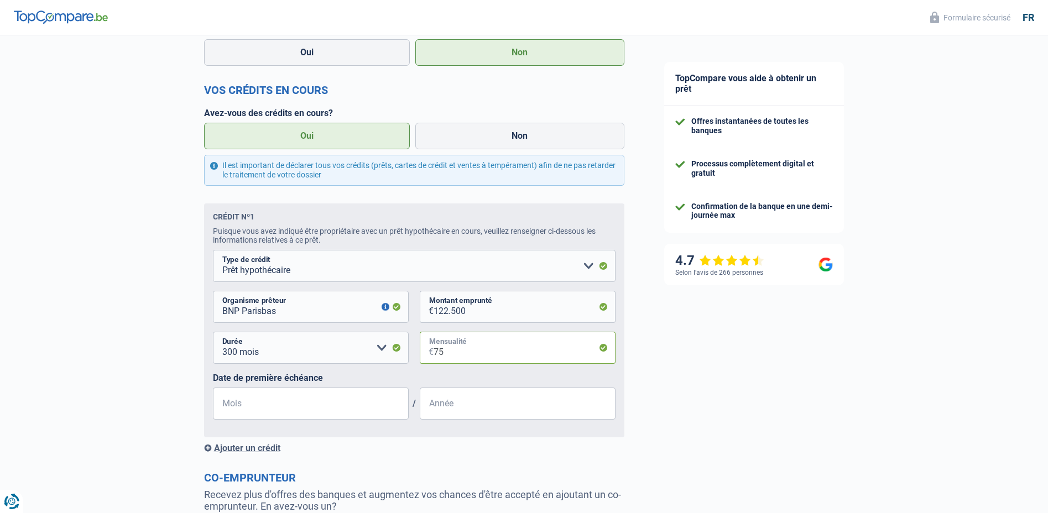
click at [435, 357] on input "75" at bounding box center [524, 348] width 182 height 32
type input "575"
drag, startPoint x: 398, startPoint y: 401, endPoint x: 374, endPoint y: 413, distance: 26.5
click at [375, 413] on input "Mois" at bounding box center [311, 404] width 196 height 32
click at [374, 413] on input "Mois" at bounding box center [311, 404] width 196 height 32
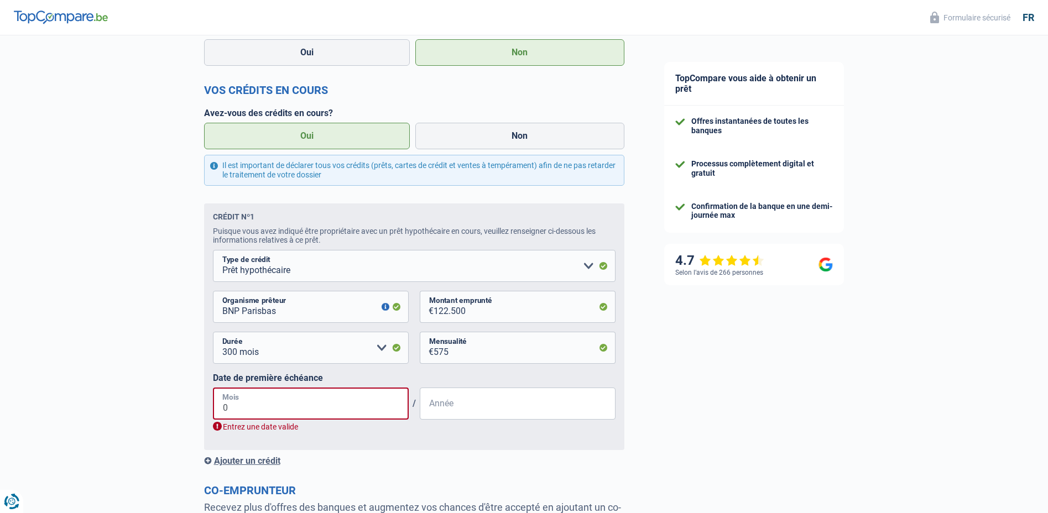
type input "09"
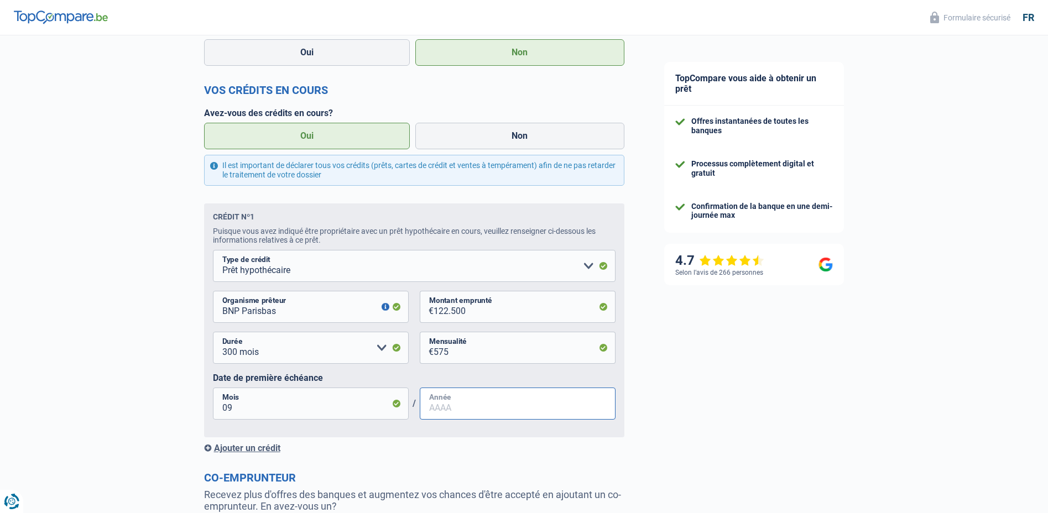
click at [448, 416] on input "Année" at bounding box center [518, 404] width 196 height 32
click at [437, 410] on input "2" at bounding box center [518, 404] width 196 height 32
type input "2022"
click at [415, 446] on div "Crédit nº1 Puisque vous avez indiqué être propriétaire avec un prêt hypothécair…" at bounding box center [414, 328] width 420 height 250
click at [260, 458] on form "Vos revenus Revenus Revenu nº1 Allocation d'handicap Allocations chômage Alloca…" at bounding box center [414, 142] width 420 height 956
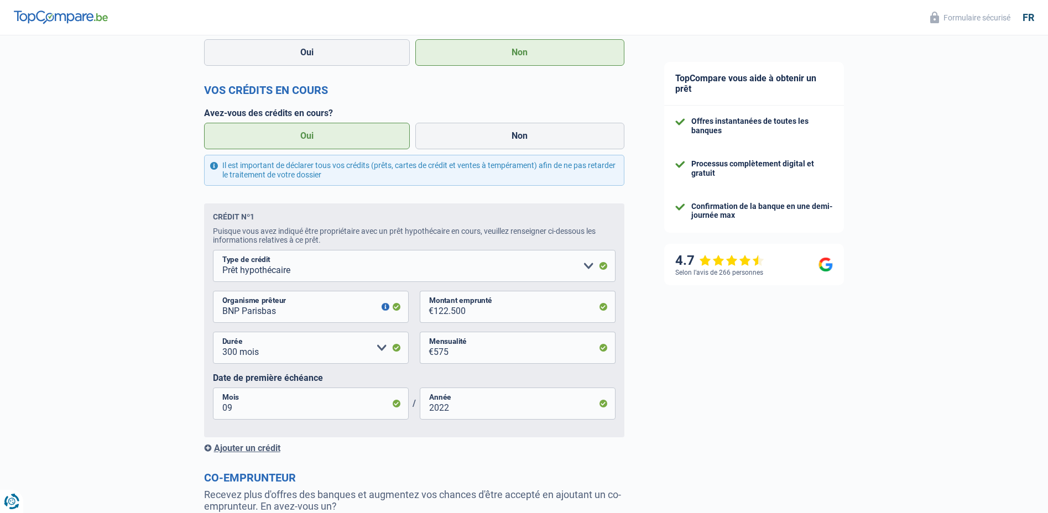
click at [257, 447] on div "Ajouter un crédit" at bounding box center [414, 448] width 420 height 11
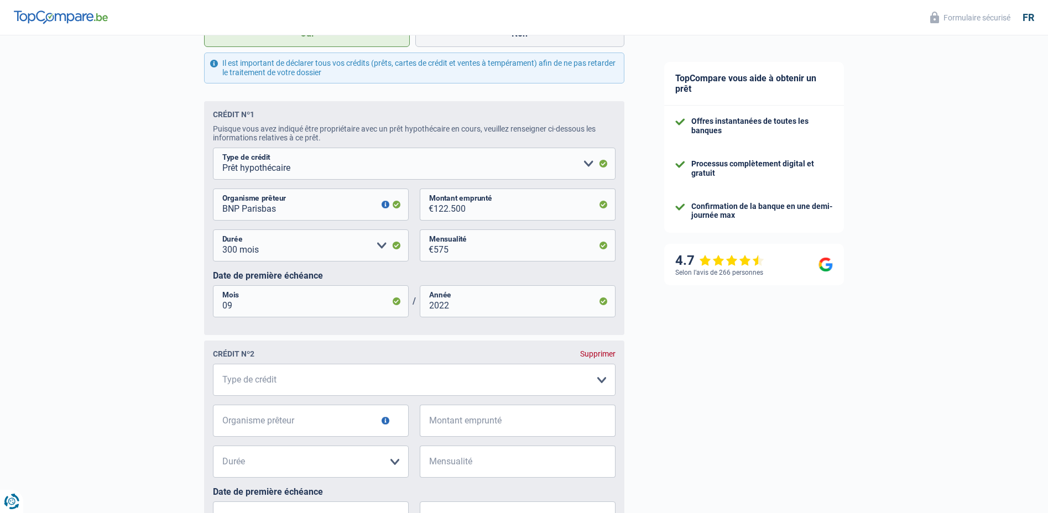
scroll to position [637, 0]
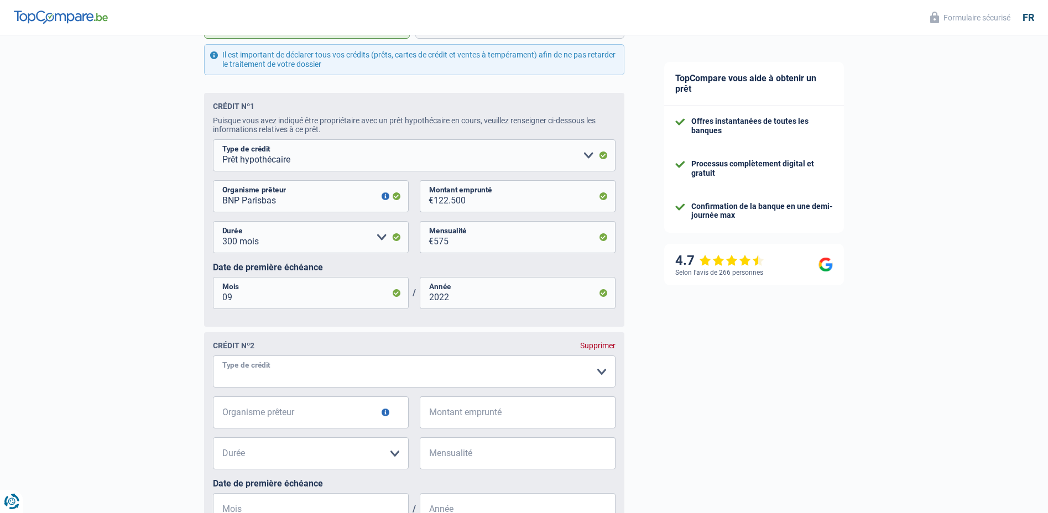
click at [295, 380] on select "Carte ou ouverture de crédit Prêt hypothécaire Vente à tempérament Prêt à tempé…" at bounding box center [414, 372] width 402 height 32
select select "carLoan"
click at [278, 419] on input "Organisme prêteur" at bounding box center [311, 412] width 196 height 32
type input "Alpha Crédit"
click at [469, 422] on input "Montant emprunté" at bounding box center [524, 412] width 182 height 32
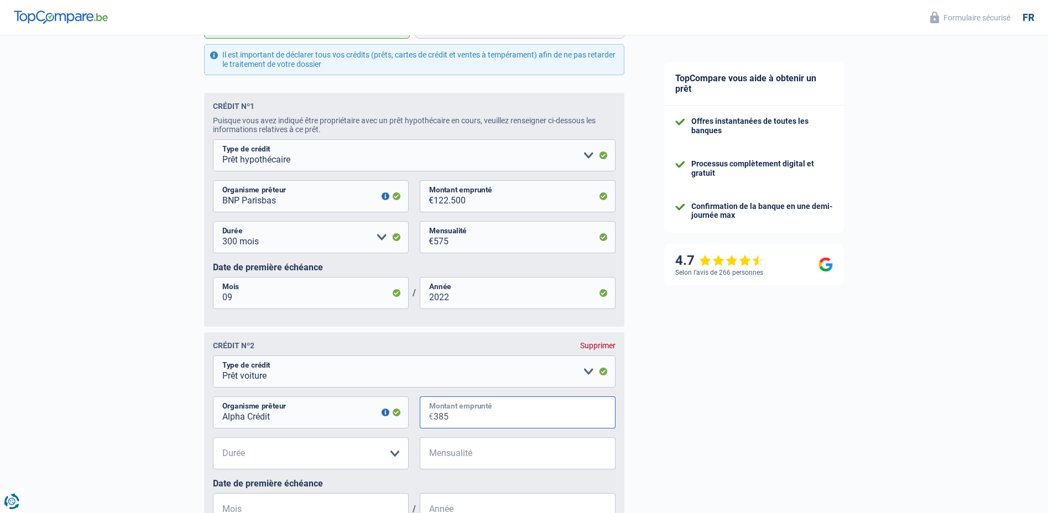
type input "385"
click at [326, 459] on select "12 mois 18 mois 24 mois Veuillez sélectionner une option" at bounding box center [311, 453] width 196 height 32
click at [280, 469] on select "12 mois 18 mois 24 mois Veuillez sélectionner une option" at bounding box center [311, 453] width 196 height 32
click at [280, 459] on select "12 mois 18 mois 24 mois Veuillez sélectionner une option" at bounding box center [311, 453] width 196 height 32
click at [279, 456] on select "12 mois 18 mois 24 mois Veuillez sélectionner une option" at bounding box center [311, 453] width 196 height 32
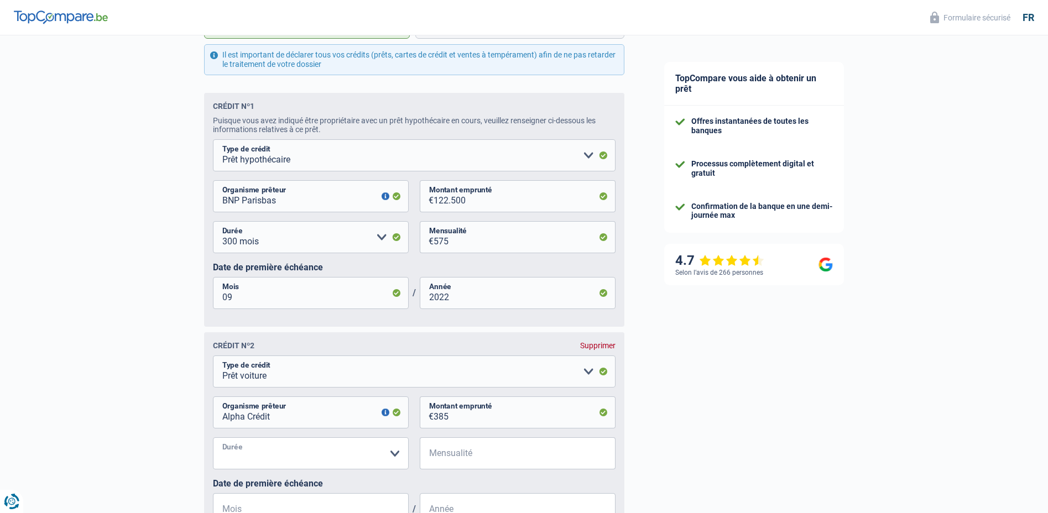
click at [279, 458] on select "12 mois 18 mois 24 mois Veuillez sélectionner une option" at bounding box center [311, 453] width 196 height 32
click at [280, 466] on select "12 mois 18 mois 24 mois Veuillez sélectionner une option" at bounding box center [311, 453] width 196 height 32
click at [370, 457] on select "12 mois 18 mois 24 mois Veuillez sélectionner une option" at bounding box center [311, 453] width 196 height 32
click at [452, 457] on input "Mensualité" at bounding box center [524, 453] width 182 height 32
drag, startPoint x: 465, startPoint y: 423, endPoint x: 428, endPoint y: 423, distance: 37.0
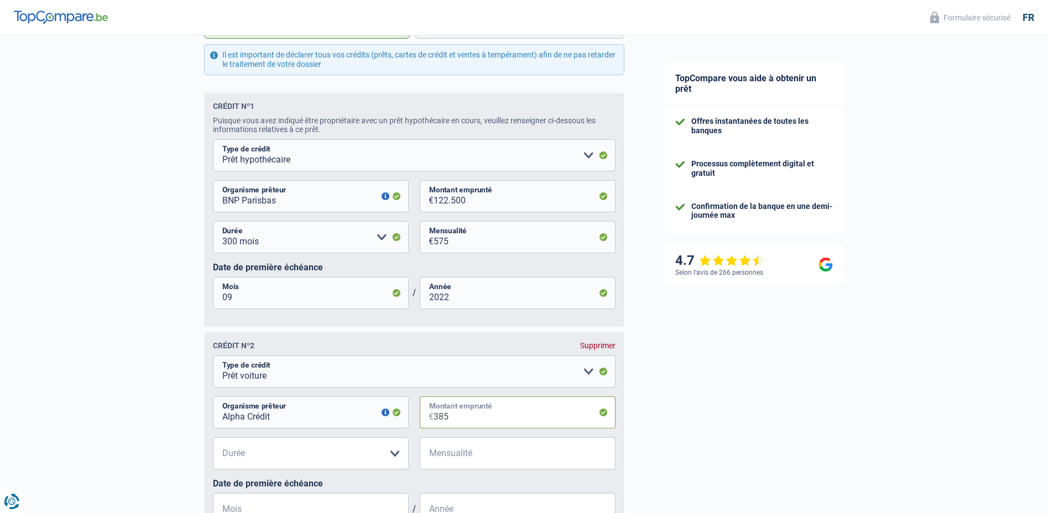
click at [428, 423] on div "385 € Montant emprunté" at bounding box center [518, 412] width 196 height 32
click at [428, 423] on span "€" at bounding box center [427, 412] width 14 height 32
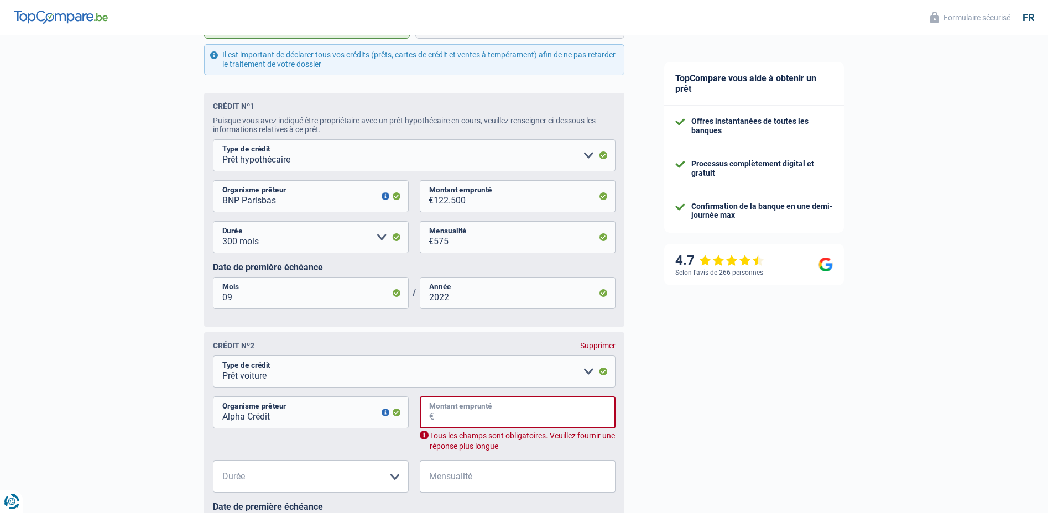
click at [445, 423] on input "Montant emprunté" at bounding box center [524, 412] width 181 height 32
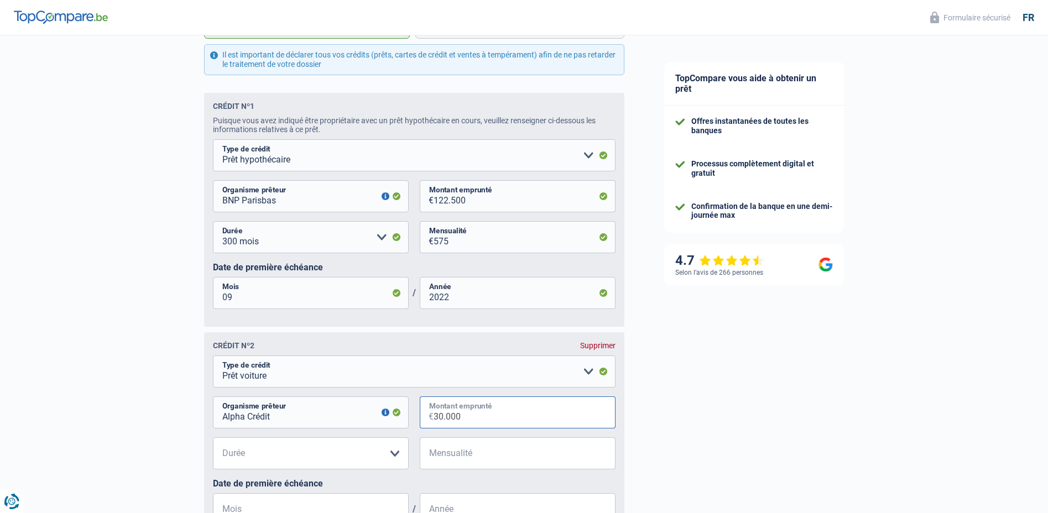
type input "30.000"
click at [391, 469] on select "12 mois 18 mois 24 mois 30 mois 36 mois 42 mois 48 mois 60 mois 72 mois 84 mois…" at bounding box center [311, 453] width 196 height 32
select select "48"
click at [213, 442] on select "12 mois 18 mois 24 mois 30 mois 36 mois 42 mois 48 mois 60 mois 72 mois 84 mois…" at bounding box center [311, 453] width 196 height 32
click at [437, 464] on input "Mensualité" at bounding box center [524, 453] width 182 height 32
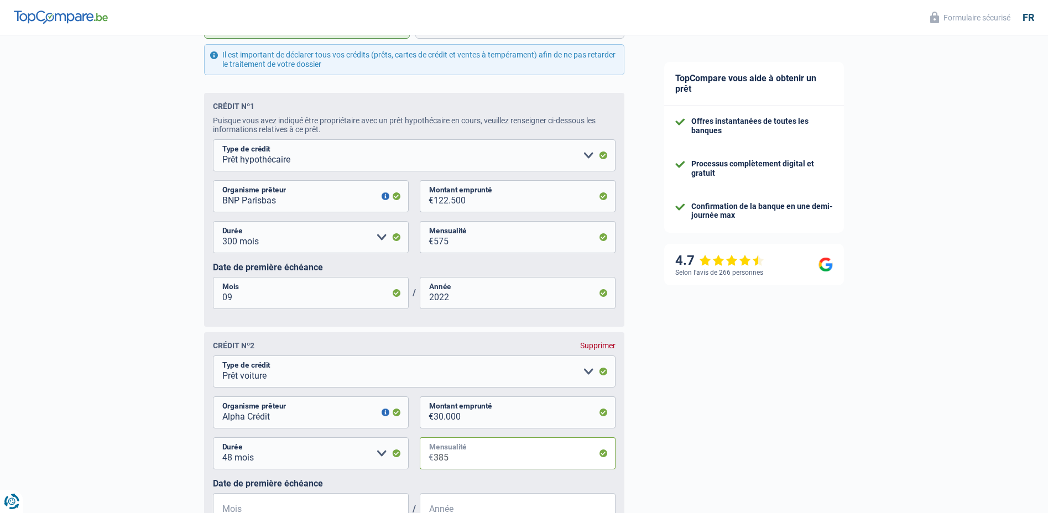
type input "385"
click at [651, 444] on div "TopCompare vous aide à obtenir un prêt Offres instantanées de toutes les banque…" at bounding box center [846, 120] width 404 height 1445
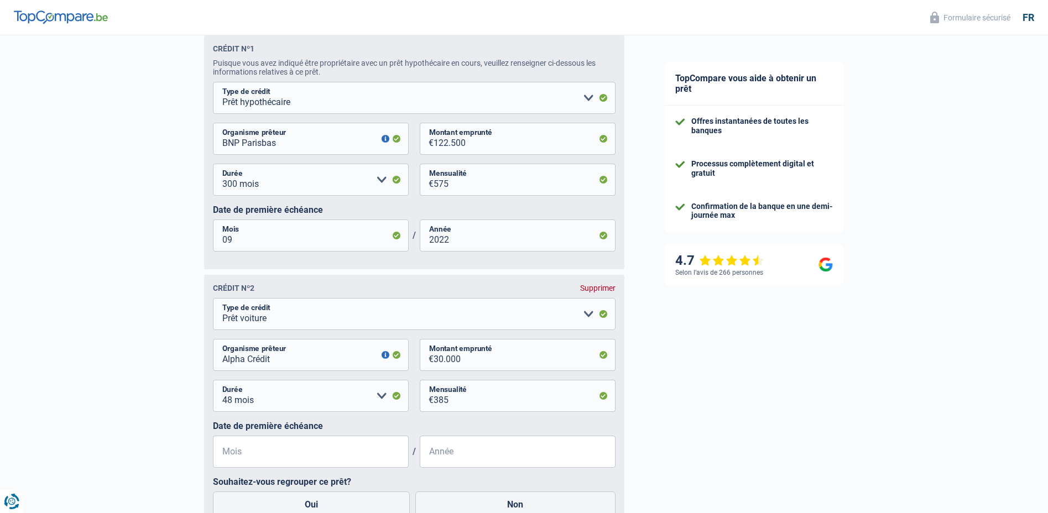
scroll to position [748, 0]
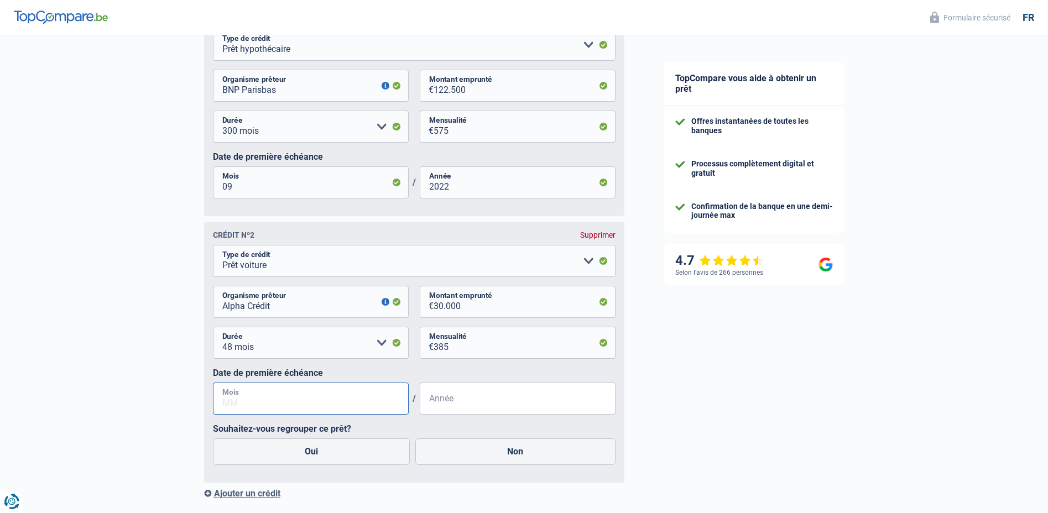
click at [309, 415] on input "Mois" at bounding box center [311, 399] width 196 height 32
type input "05"
type input "2025"
click at [319, 457] on label "Oui" at bounding box center [311, 451] width 197 height 27
click at [319, 457] on input "Oui" at bounding box center [311, 451] width 197 height 27
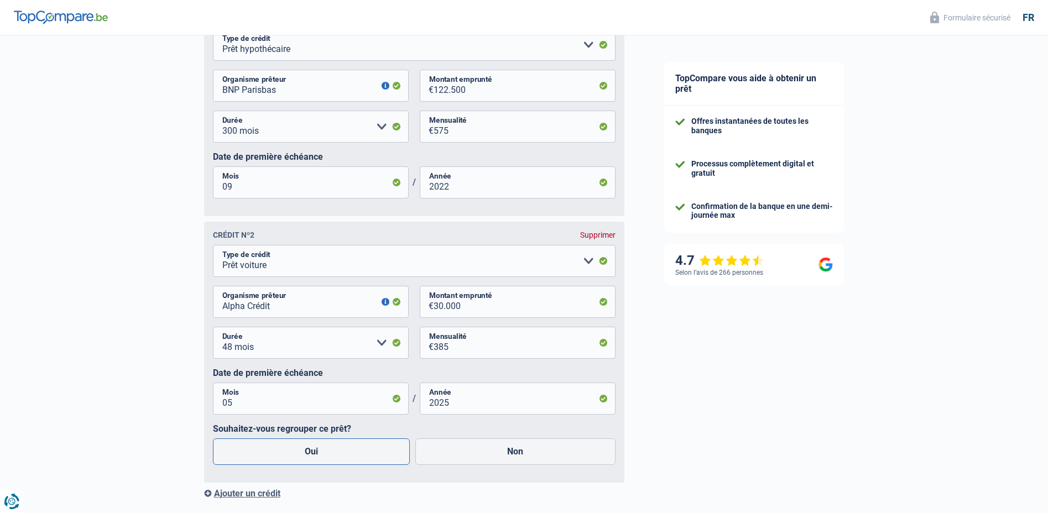
radio input "true"
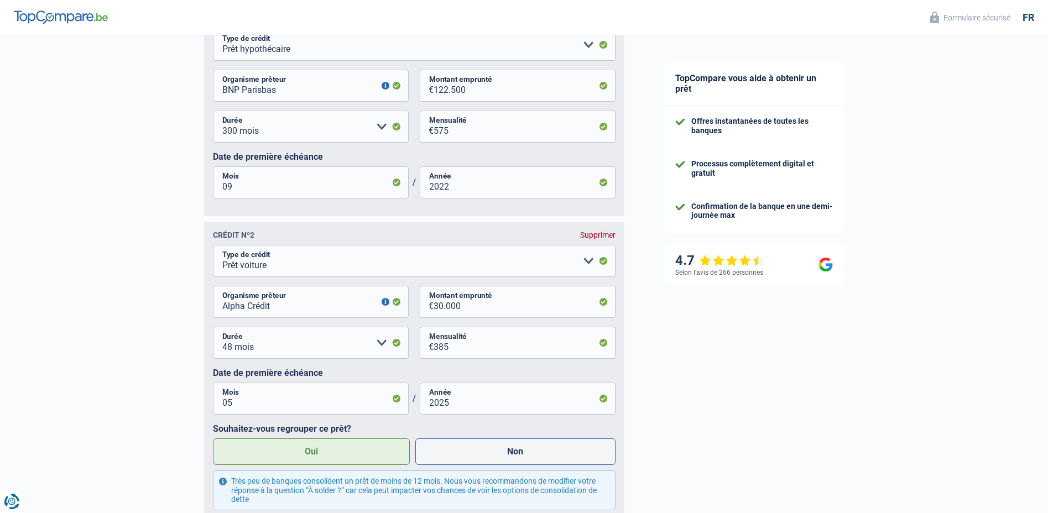
click at [528, 451] on label "Non" at bounding box center [515, 451] width 200 height 27
click at [528, 451] on input "Non" at bounding box center [515, 451] width 200 height 27
radio input "true"
radio input "false"
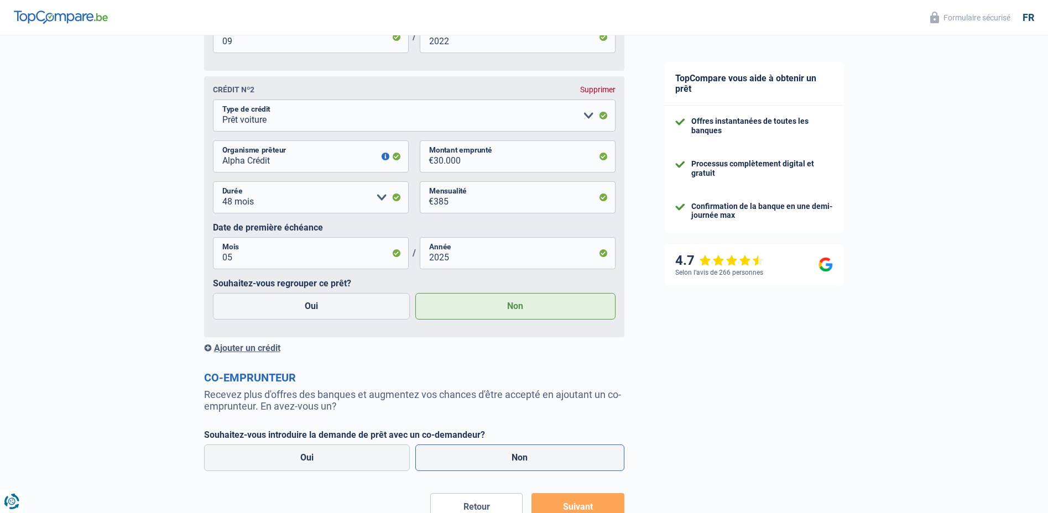
scroll to position [914, 0]
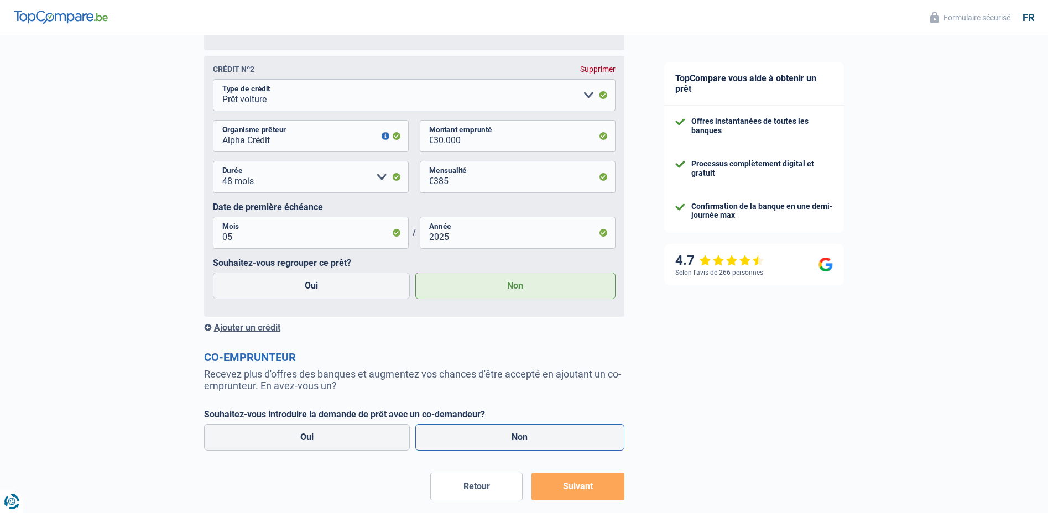
click at [446, 441] on label "Non" at bounding box center [519, 437] width 209 height 27
click at [446, 441] on input "Non" at bounding box center [519, 437] width 209 height 27
radio input "true"
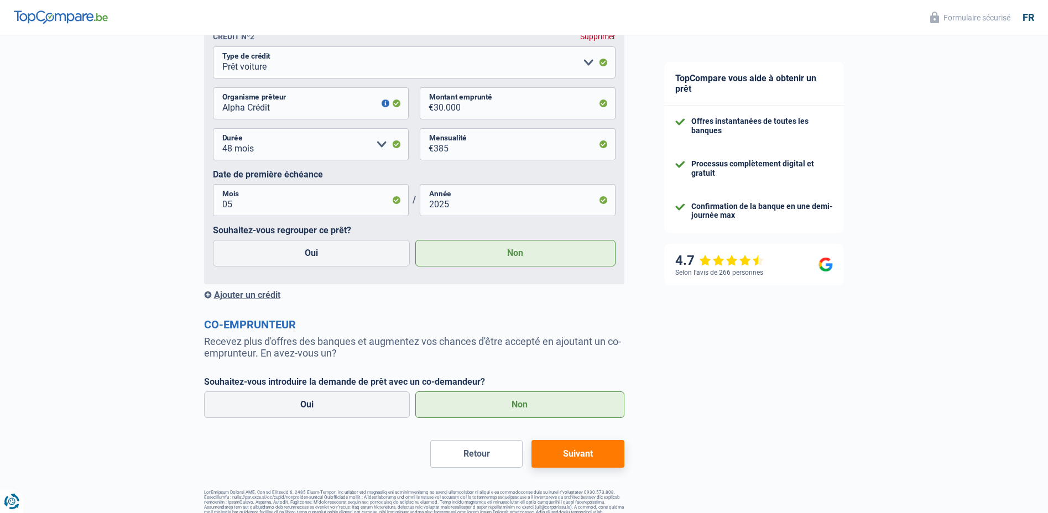
scroll to position [969, 0]
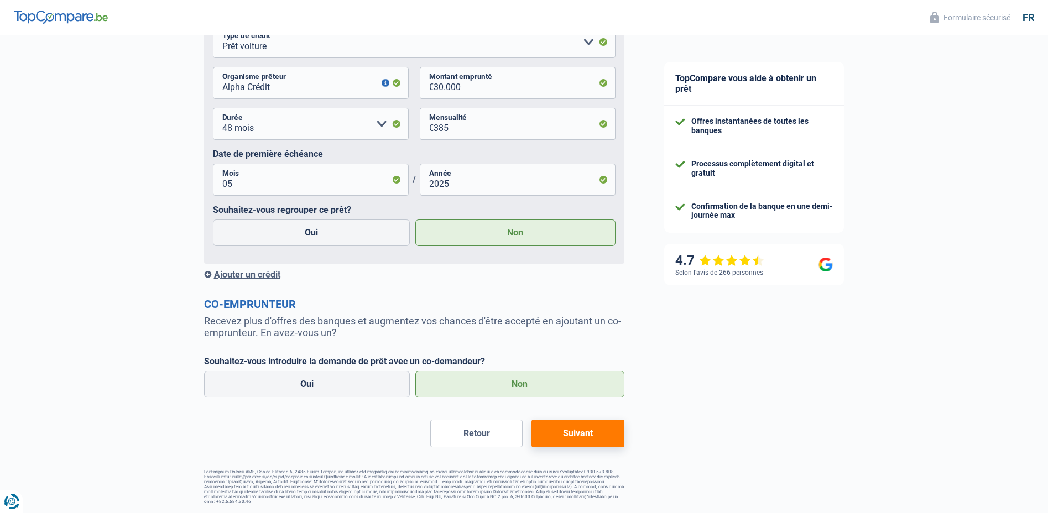
click at [583, 437] on button "Suivant" at bounding box center [577, 434] width 92 height 28
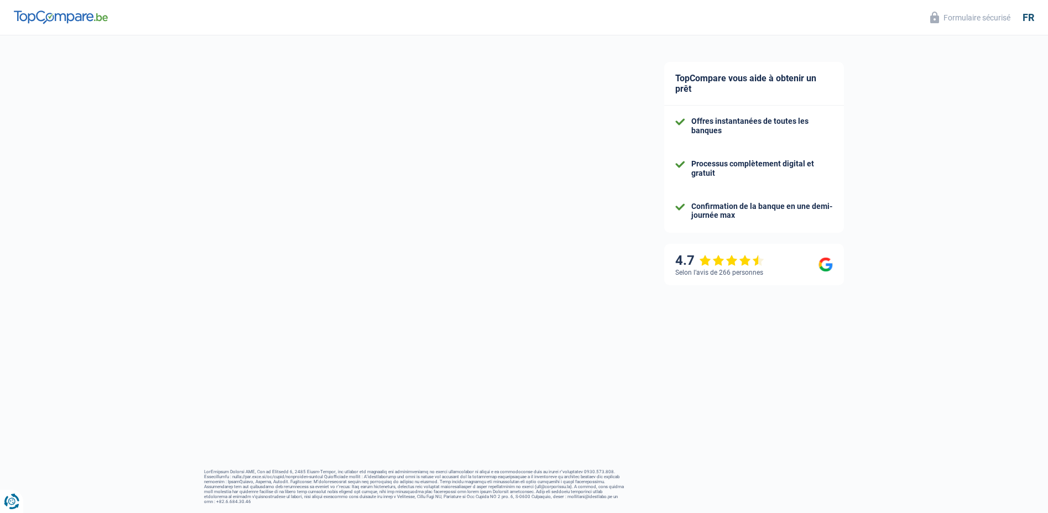
select select "renovation"
select select "60"
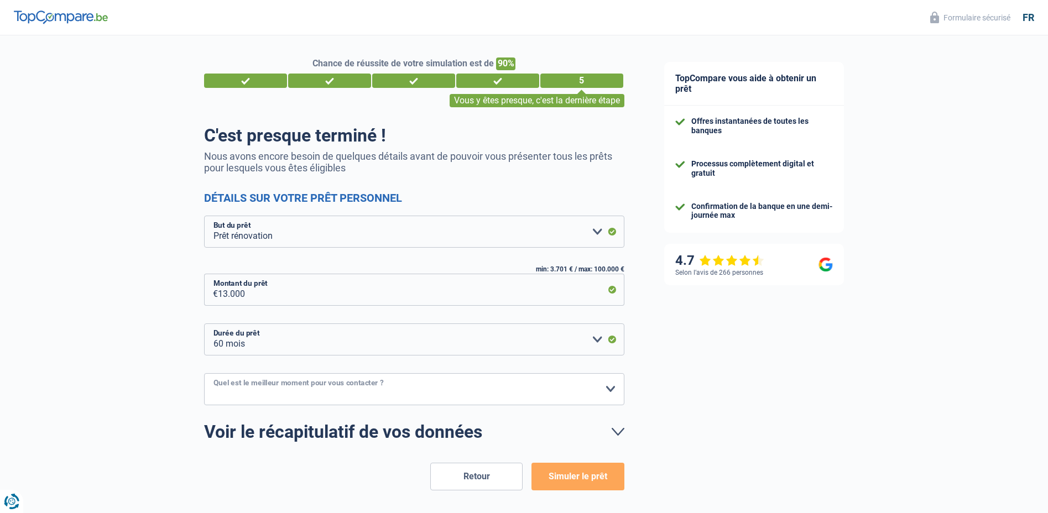
click at [391, 383] on select "10h-12h 12h-14h 14h-16h 16h-18h Veuillez sélectionner une option" at bounding box center [414, 389] width 420 height 32
click at [204, 374] on select "10h-12h 12h-14h 14h-16h 16h-18h Veuillez sélectionner une option" at bounding box center [414, 389] width 420 height 32
click at [341, 395] on select "10h-12h 12h-14h 14h-16h 16h-18h Veuillez sélectionner une option" at bounding box center [414, 389] width 420 height 32
select select "16-18"
click at [204, 374] on select "10h-12h 12h-14h 14h-16h 16h-18h Veuillez sélectionner une option" at bounding box center [414, 389] width 420 height 32
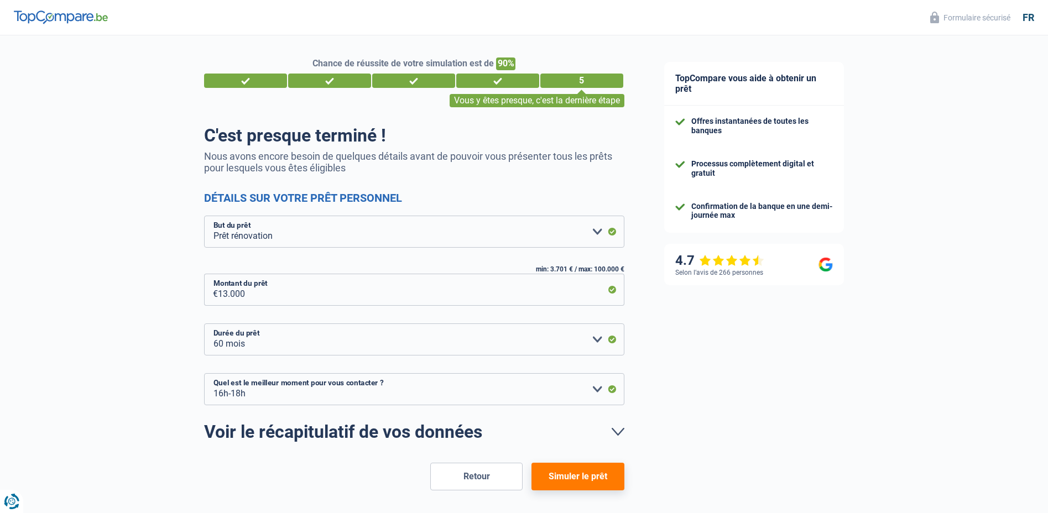
click at [585, 478] on button "Simuler le prêt" at bounding box center [577, 477] width 92 height 28
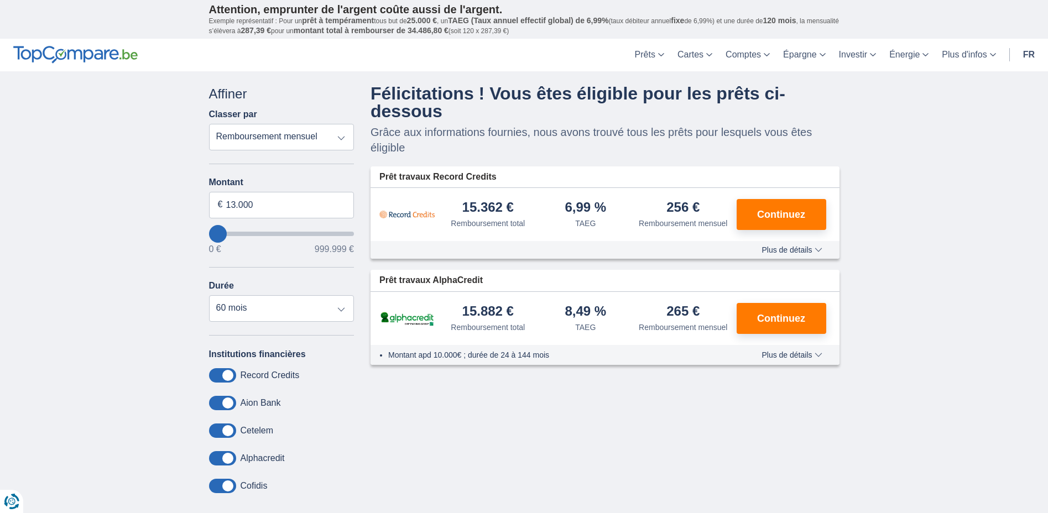
click at [786, 252] on span "Plus de détails" at bounding box center [791, 250] width 60 height 8
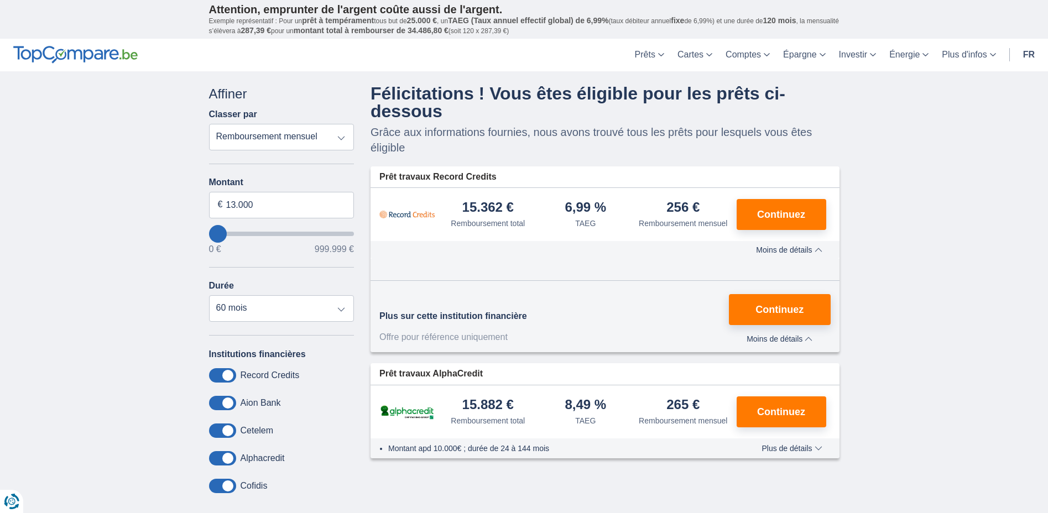
click at [765, 447] on span "Plus de détails" at bounding box center [791, 449] width 60 height 8
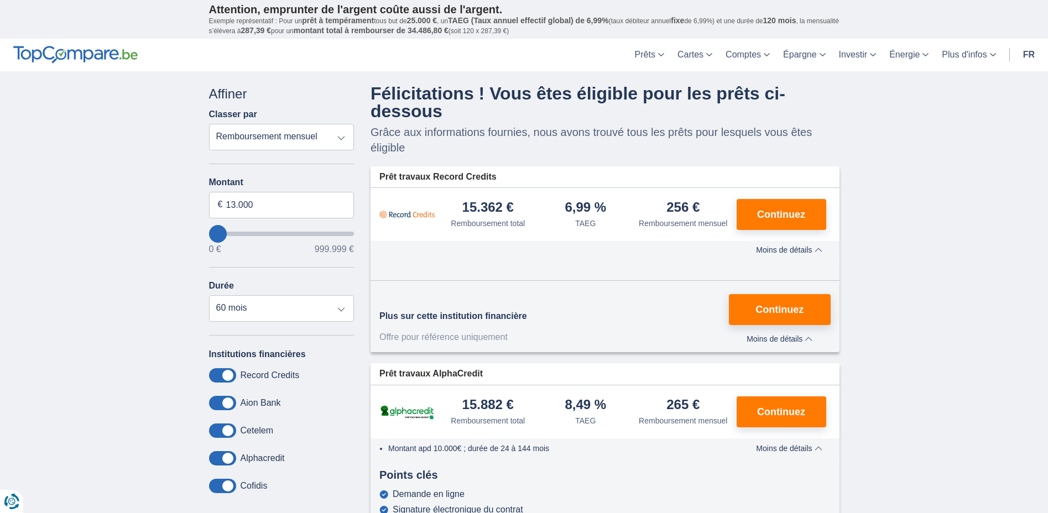
click at [232, 134] on select "Remboursement total TAEG Remboursement mensuel" at bounding box center [281, 137] width 145 height 27
click at [250, 139] on select "Remboursement total TAEG Remboursement mensuel" at bounding box center [281, 137] width 145 height 27
click at [209, 124] on select "Remboursement total TAEG Remboursement mensuel" at bounding box center [281, 137] width 145 height 27
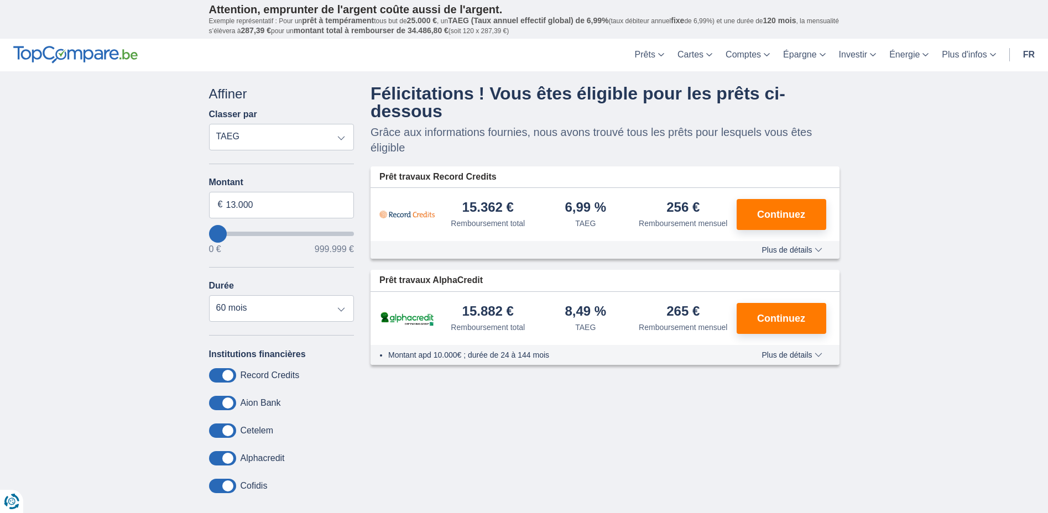
click at [261, 142] on select "Remboursement total TAEG Remboursement mensuel" at bounding box center [281, 137] width 145 height 27
click at [209, 124] on select "Remboursement total TAEG Remboursement mensuel" at bounding box center [281, 137] width 145 height 27
click at [279, 135] on select "Remboursement total TAEG Remboursement mensuel" at bounding box center [281, 137] width 145 height 27
select select "trp+"
click at [209, 124] on select "Remboursement total TAEG Remboursement mensuel" at bounding box center [281, 137] width 145 height 27
